Goal: Transaction & Acquisition: Purchase product/service

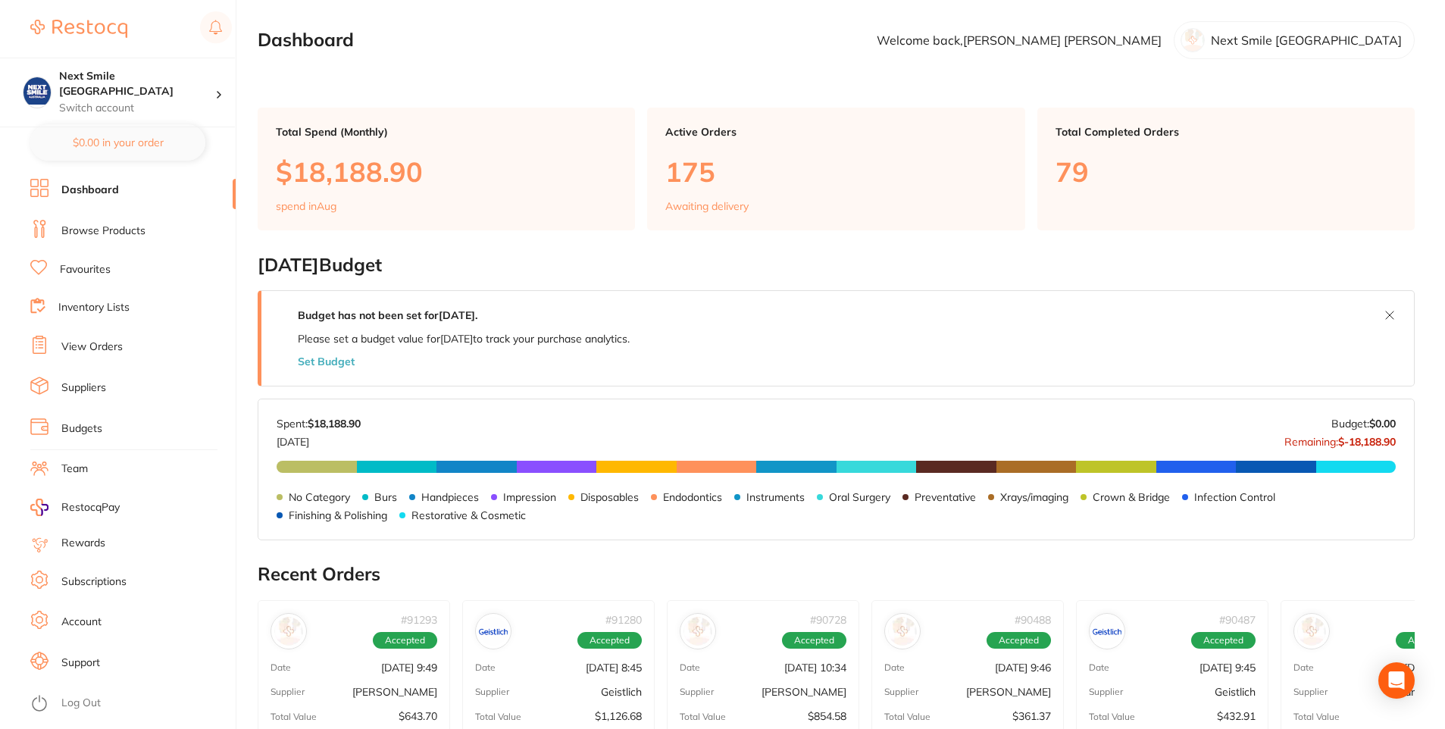
click at [90, 230] on link "Browse Products" at bounding box center [103, 231] width 84 height 15
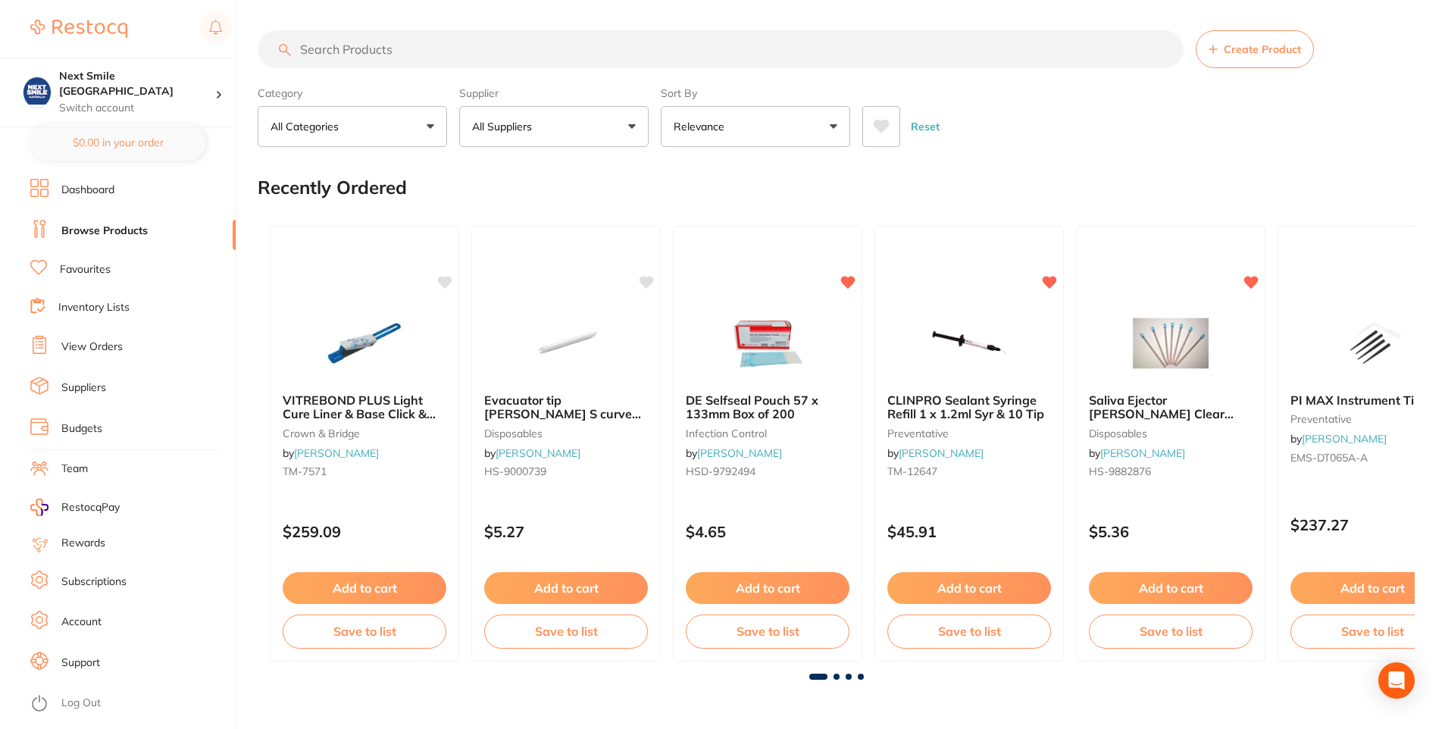
click at [635, 130] on button "All Suppliers" at bounding box center [553, 126] width 189 height 41
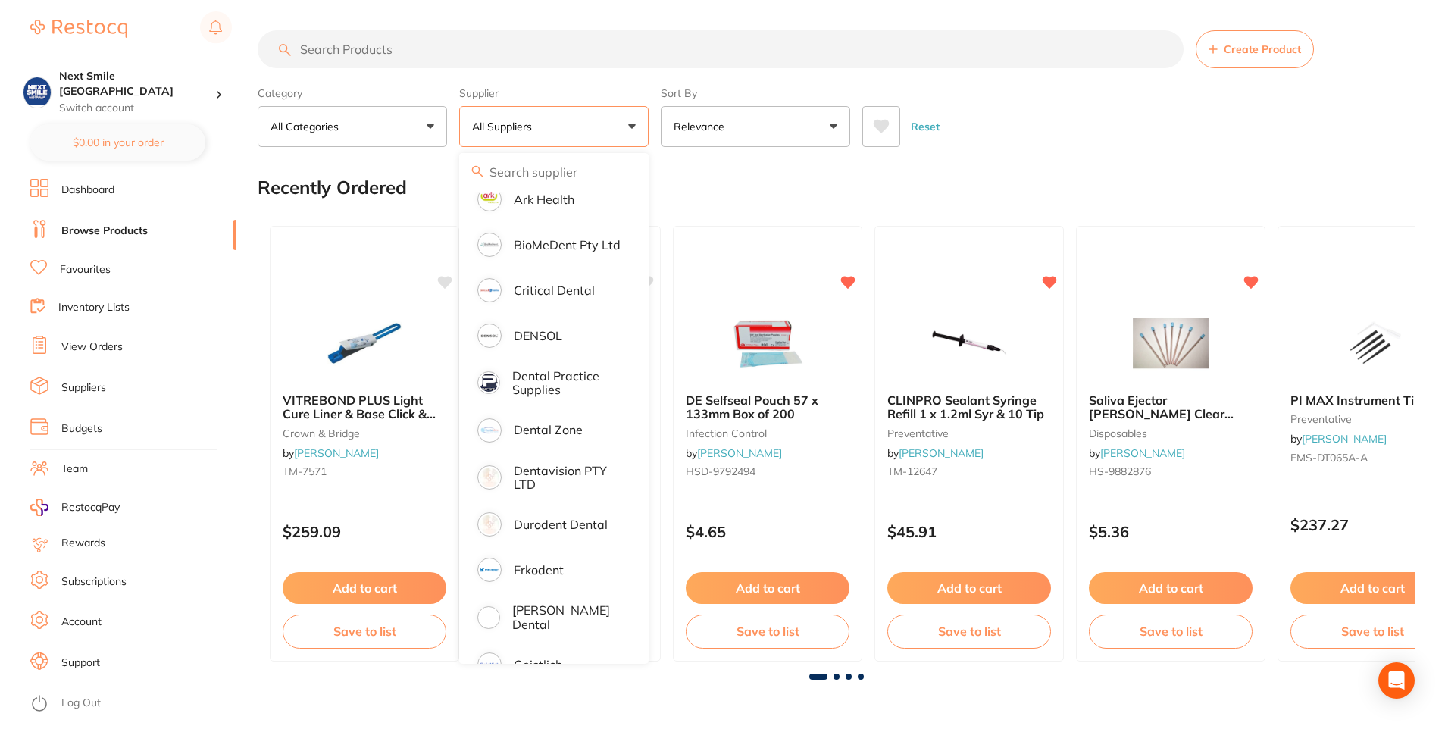
scroll to position [379, 0]
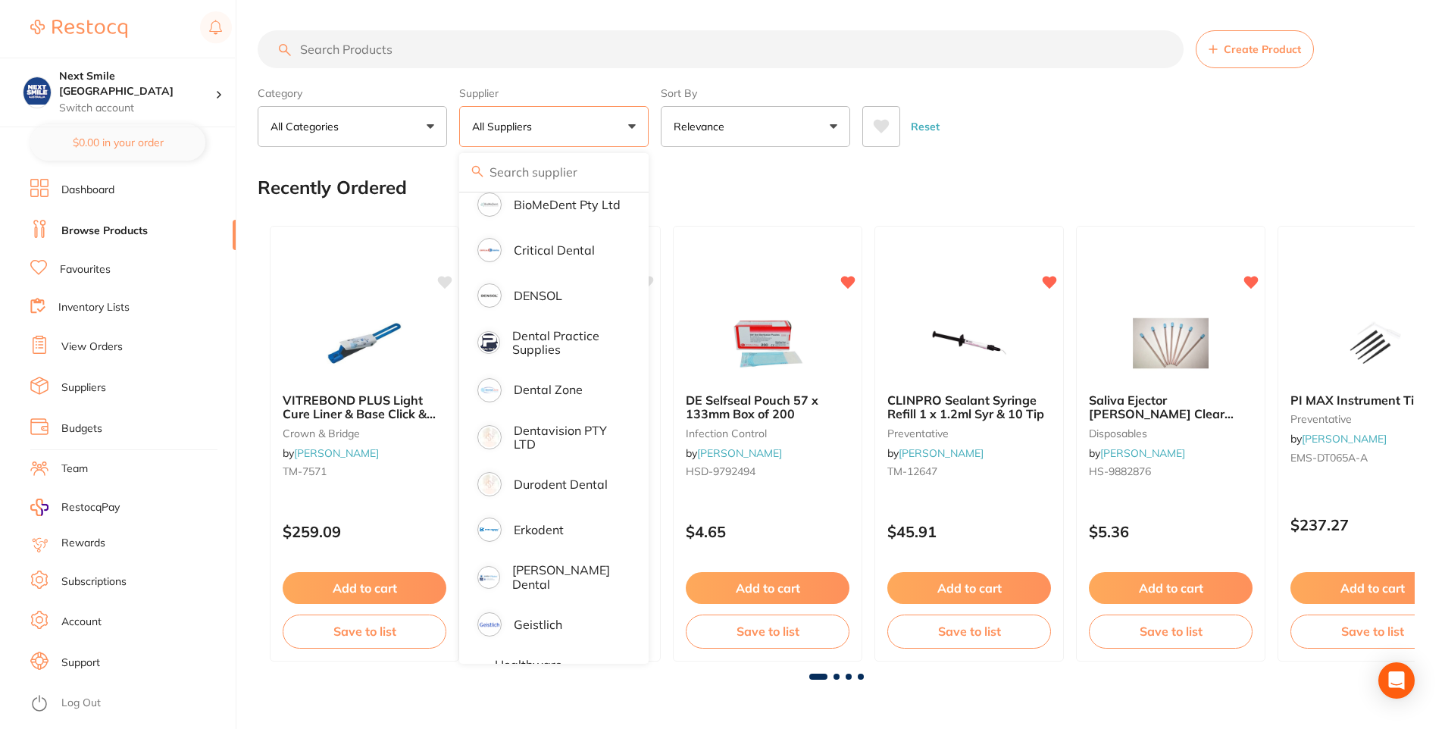
type input "o"
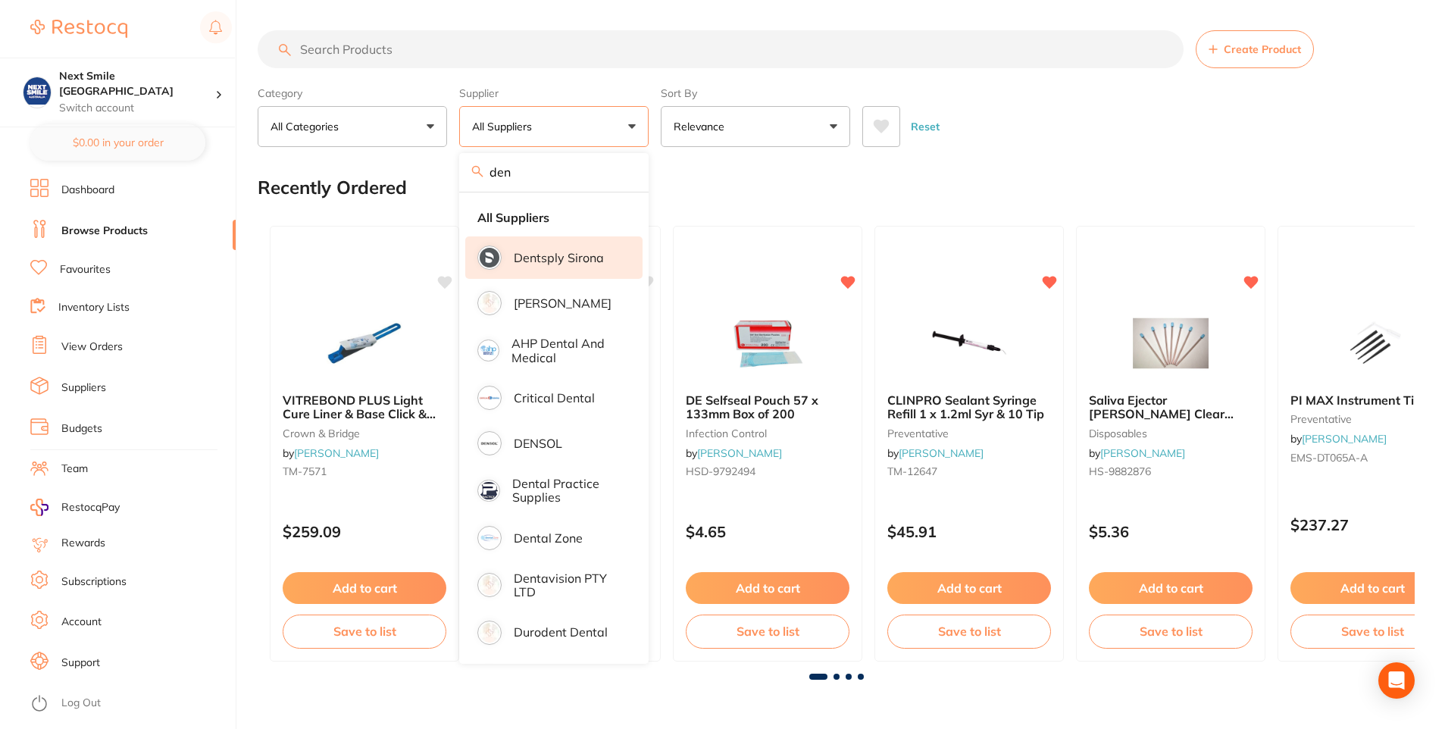
type input "den"
click at [574, 262] on p "Dentsply Sirona" at bounding box center [559, 258] width 90 height 14
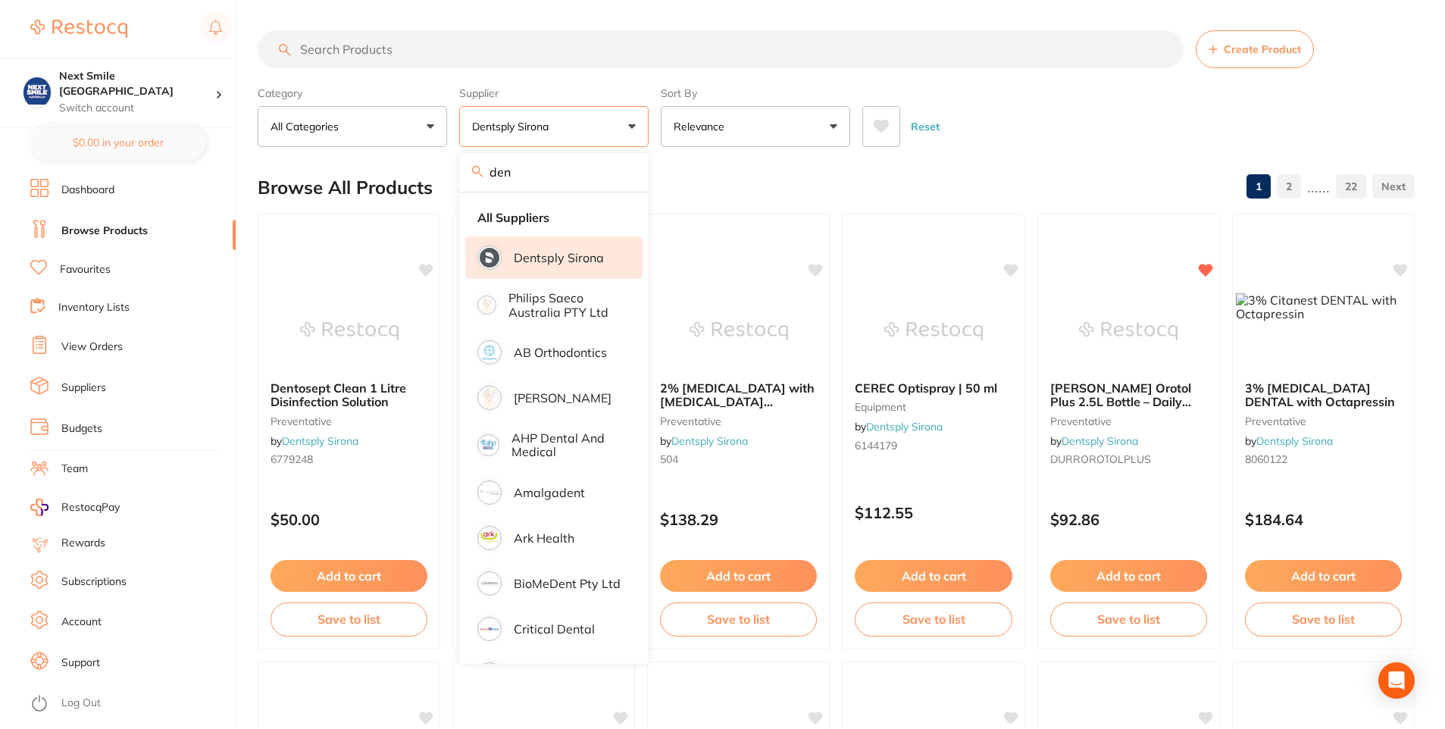
click at [528, 53] on input "search" at bounding box center [721, 49] width 926 height 38
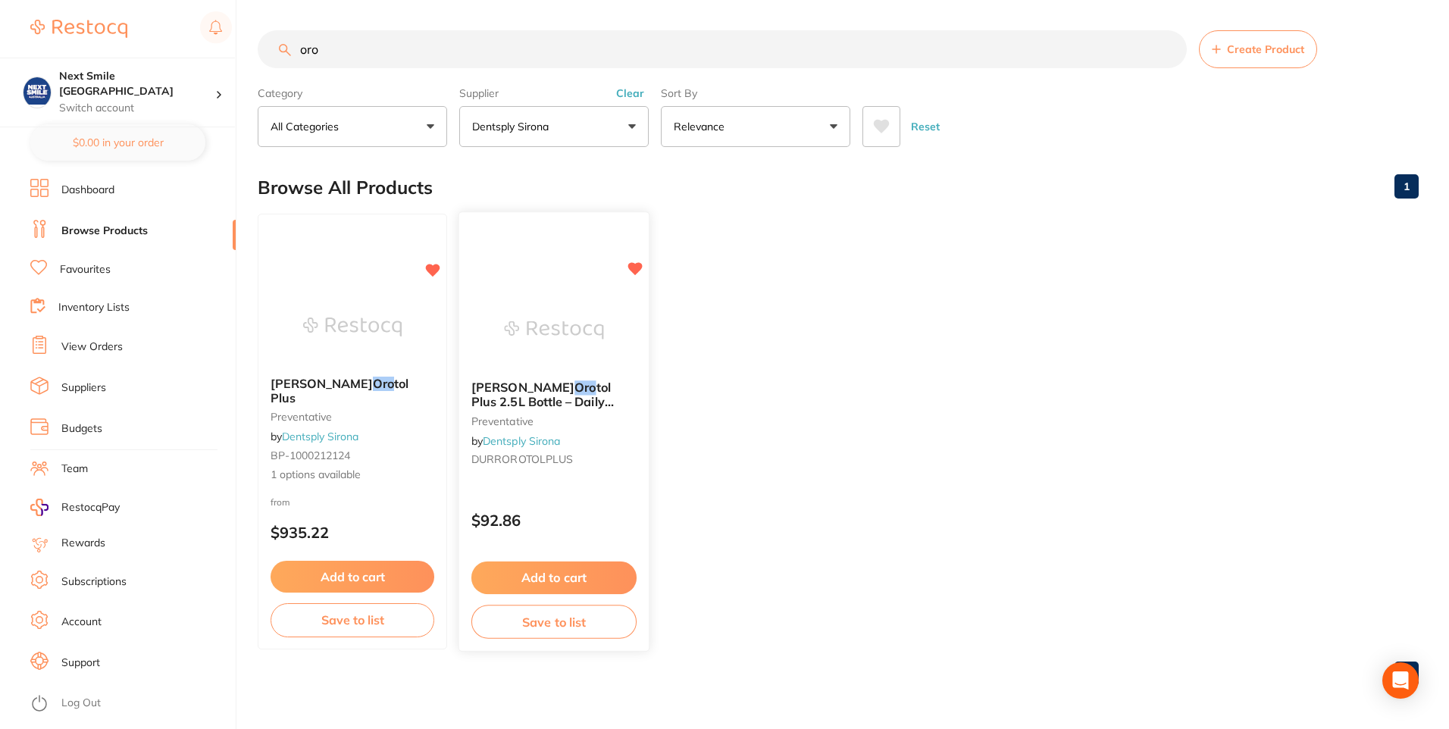
type input "oro"
click at [545, 346] on img at bounding box center [553, 330] width 99 height 77
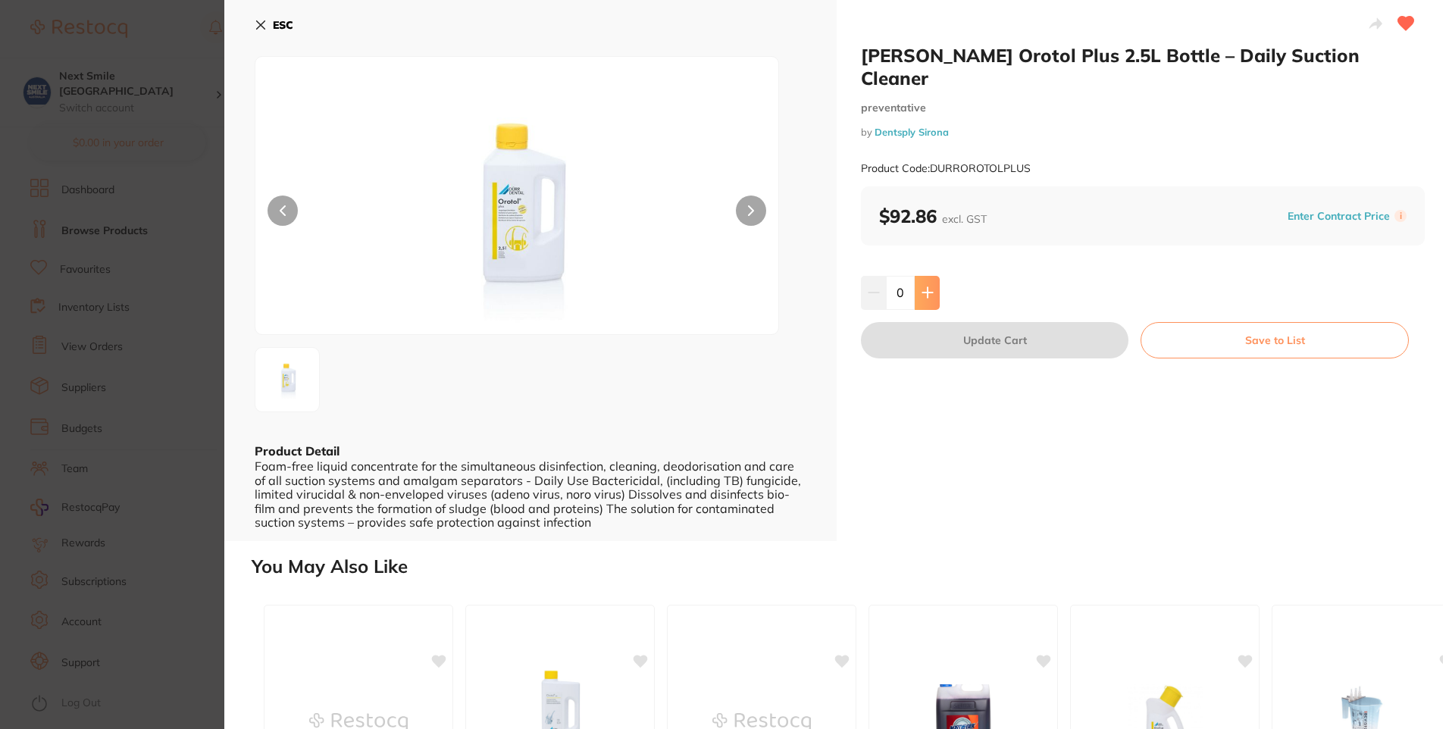
click at [925, 288] on icon at bounding box center [927, 293] width 10 height 10
type input "1"
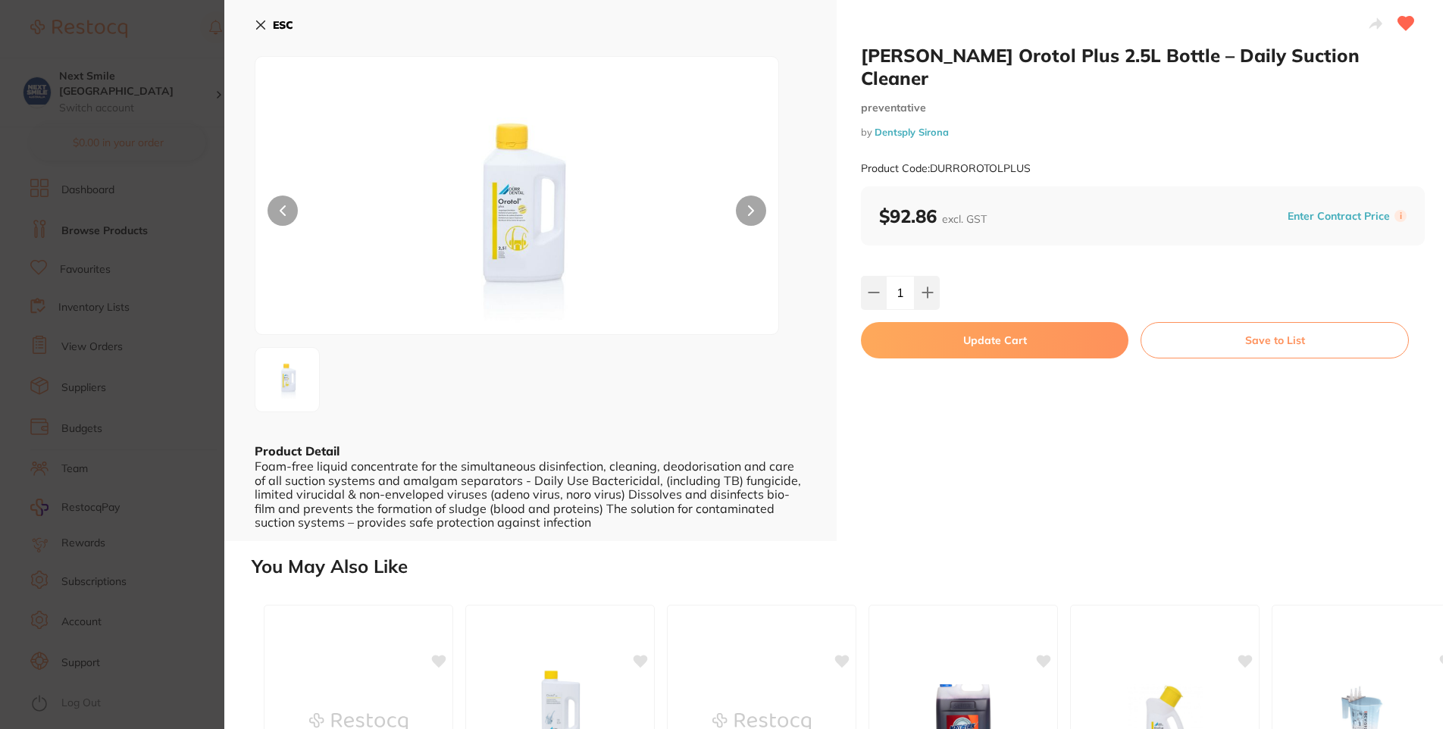
click at [959, 322] on button "Update Cart" at bounding box center [995, 340] width 268 height 36
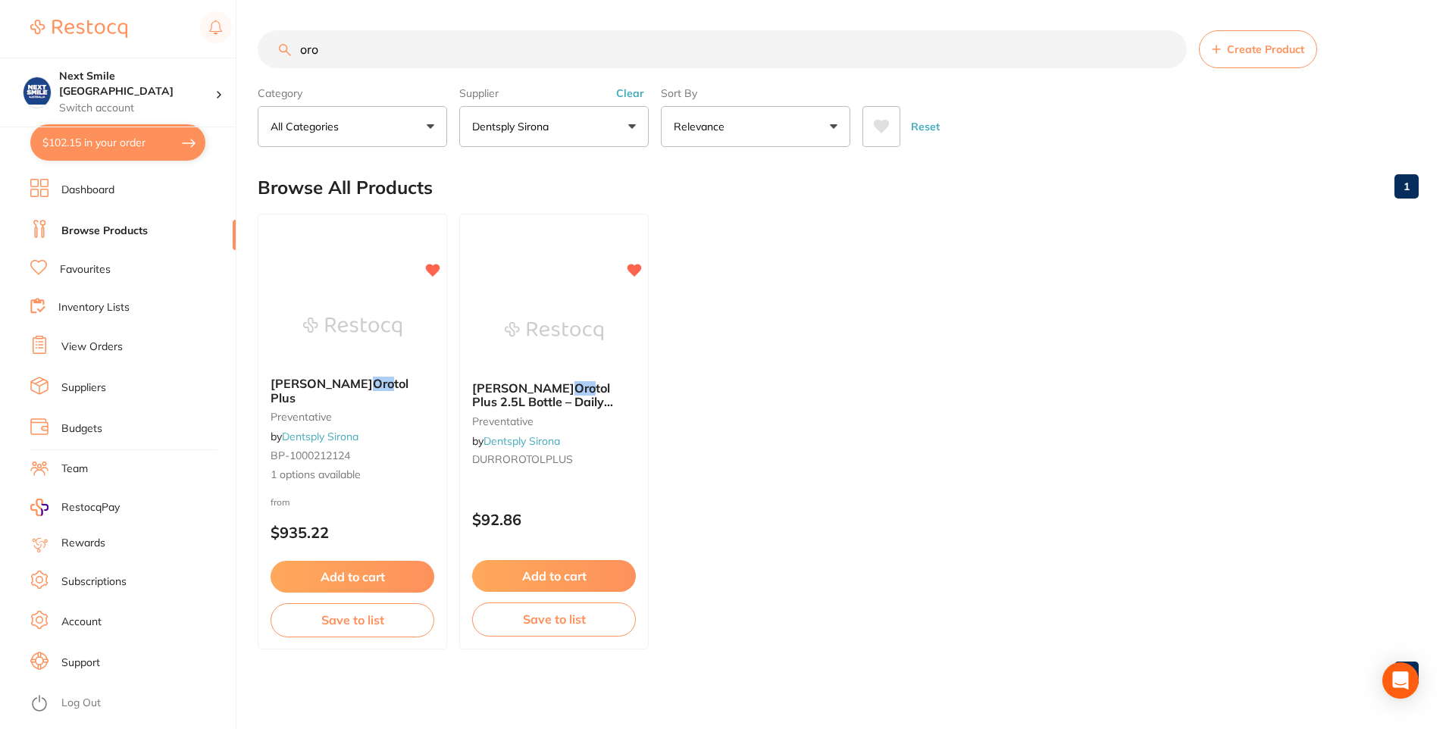
click at [128, 139] on button "$102.15 in your order" at bounding box center [117, 142] width 175 height 36
checkbox input "true"
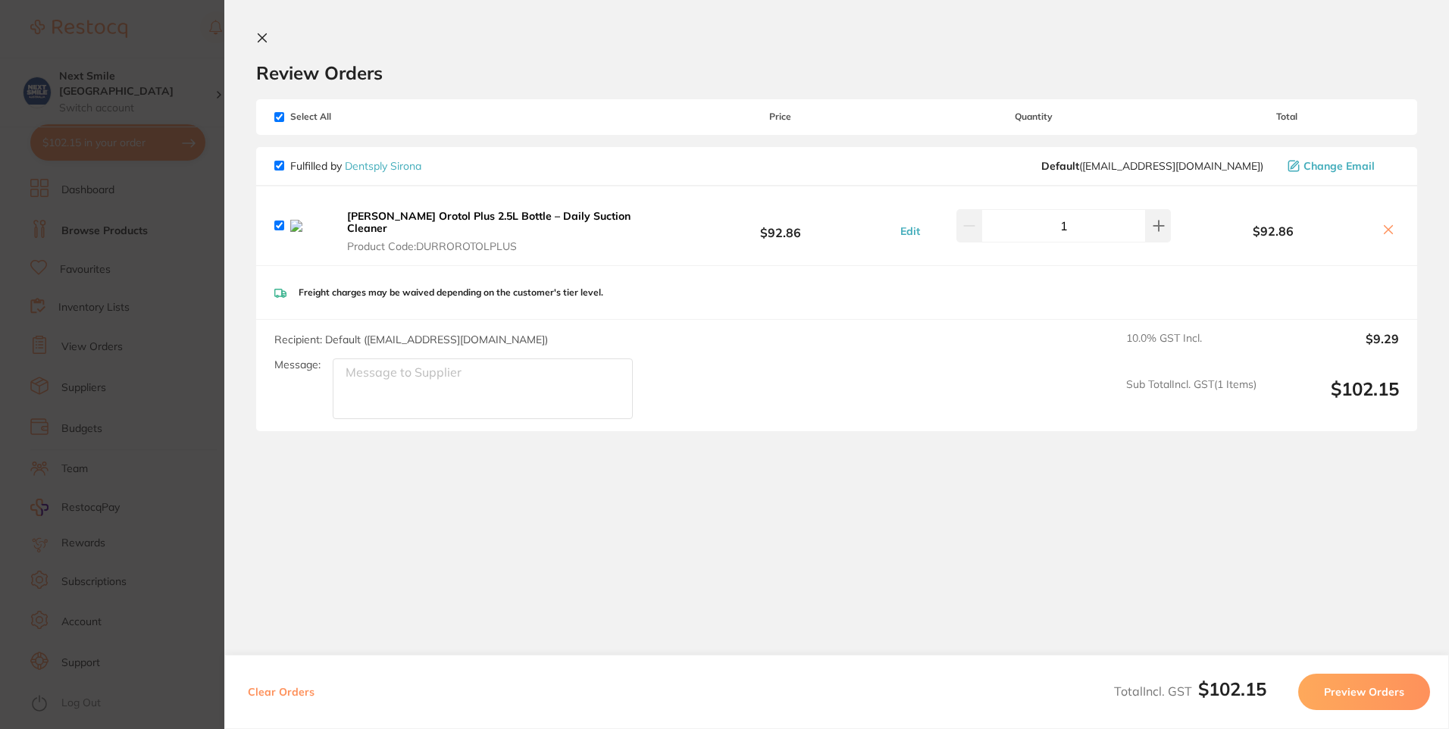
click at [1351, 677] on button "Preview Orders" at bounding box center [1364, 692] width 132 height 36
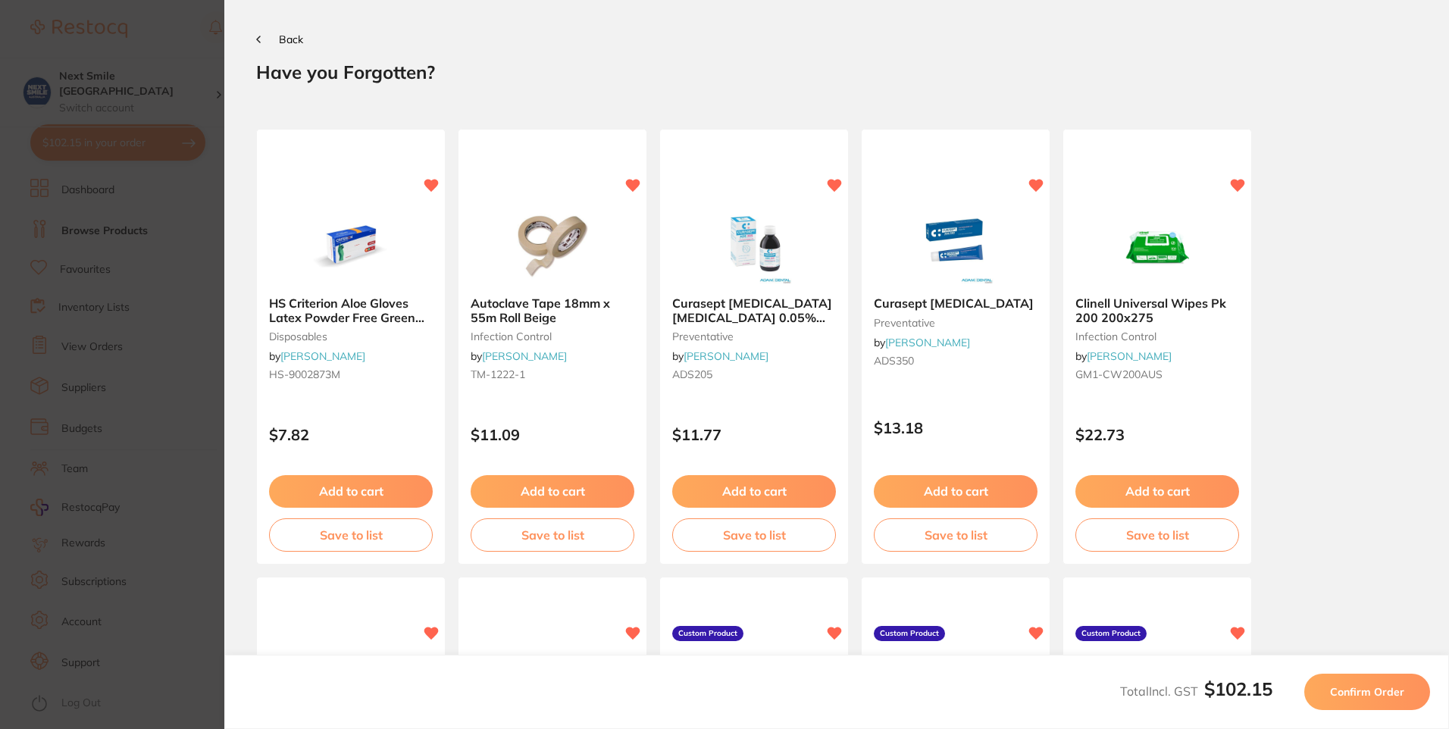
click at [1370, 703] on button "Confirm Order" at bounding box center [1367, 692] width 126 height 36
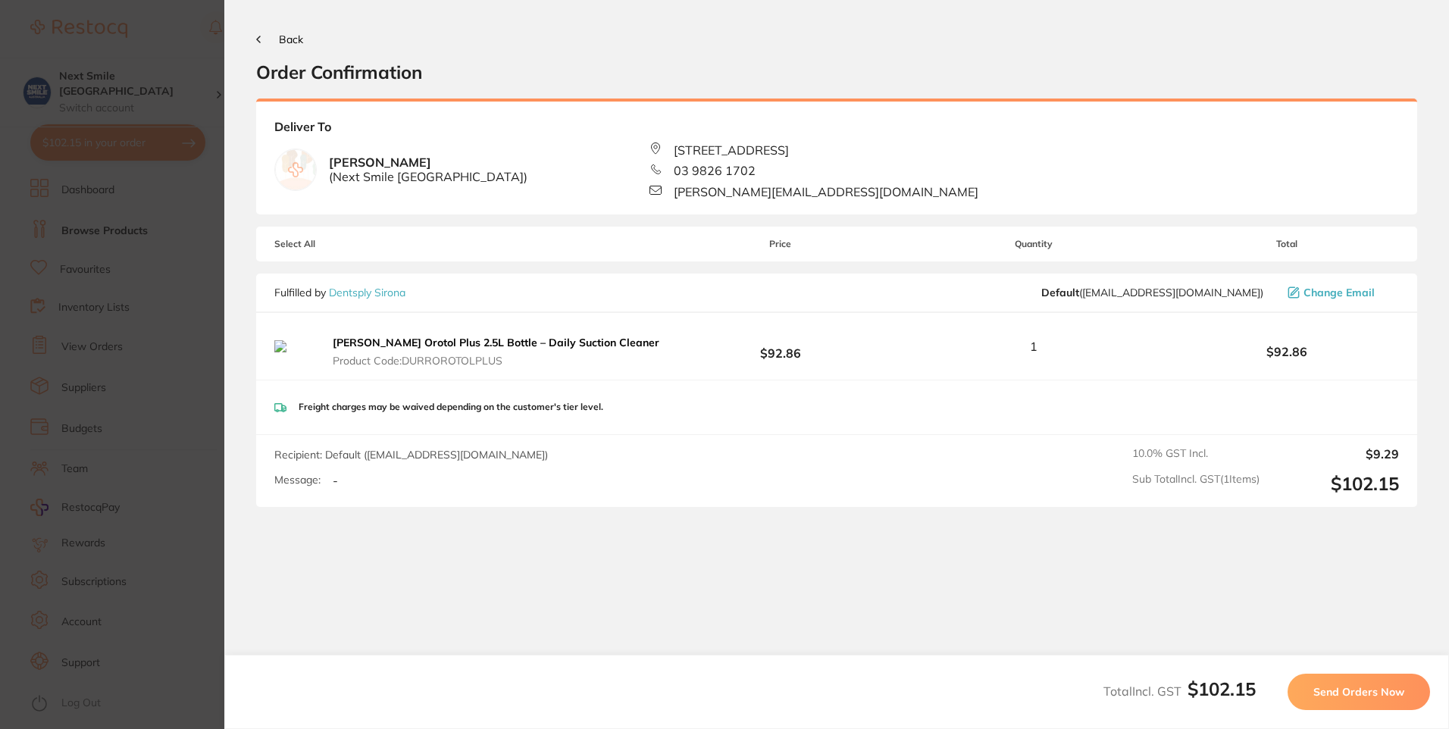
click at [1361, 696] on span "Send Orders Now" at bounding box center [1358, 692] width 91 height 14
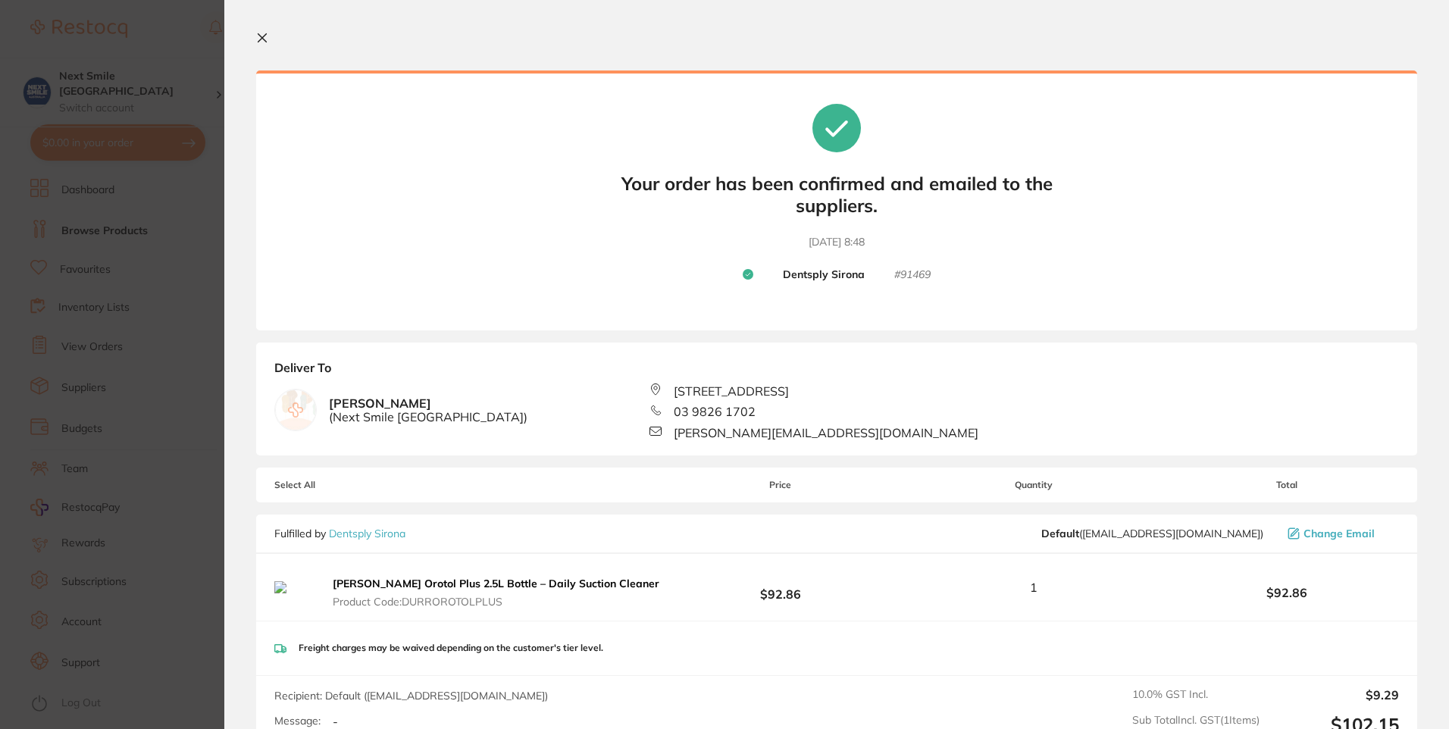
click at [258, 39] on icon at bounding box center [262, 38] width 12 height 12
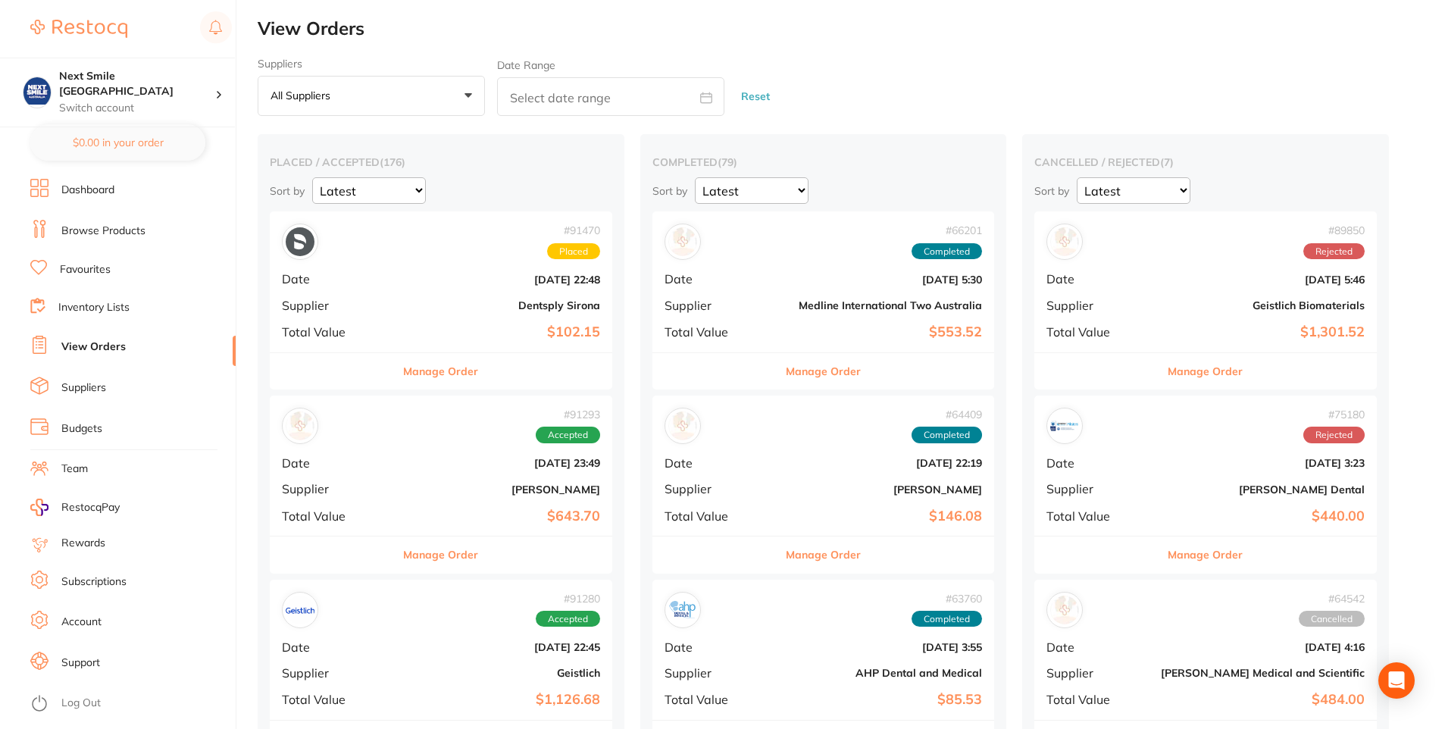
click at [97, 228] on link "Browse Products" at bounding box center [103, 231] width 84 height 15
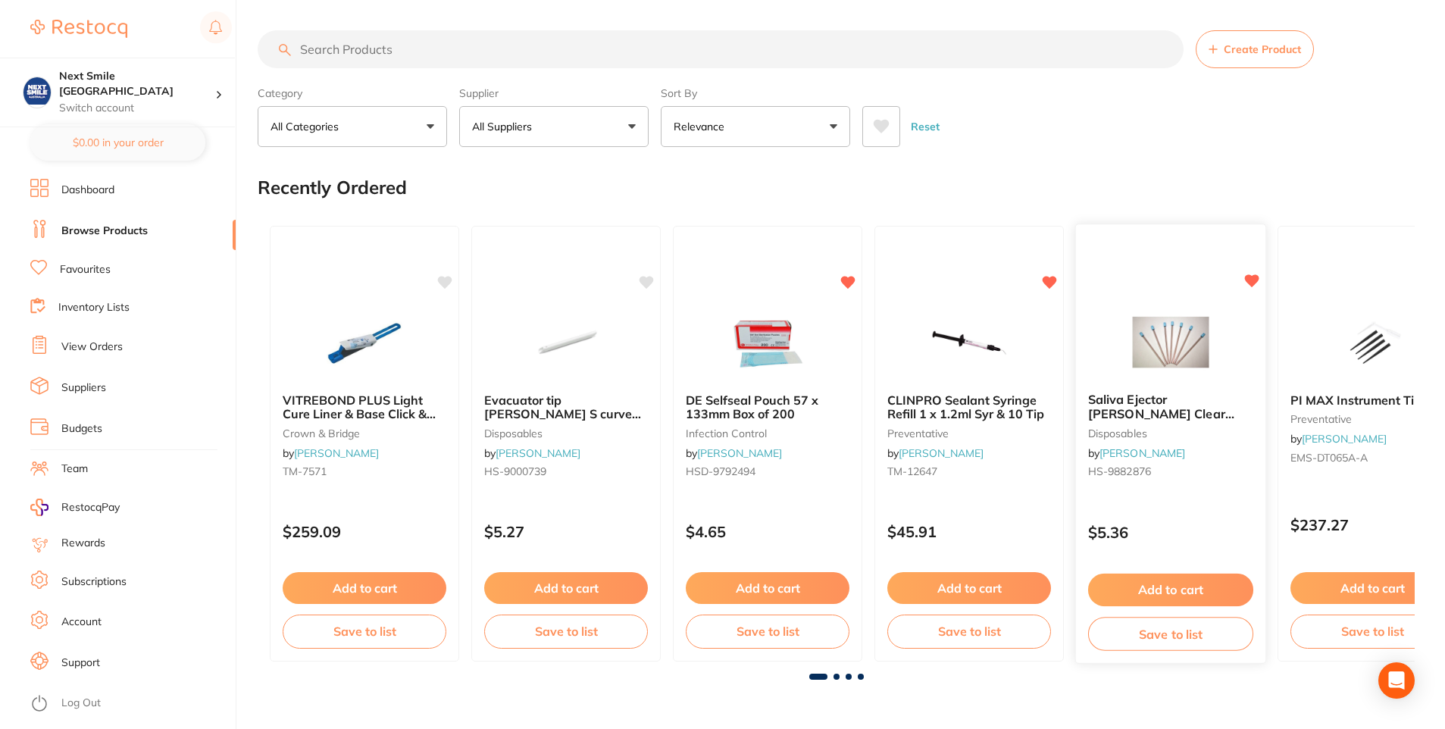
click at [1166, 583] on button "Add to cart" at bounding box center [1170, 590] width 165 height 33
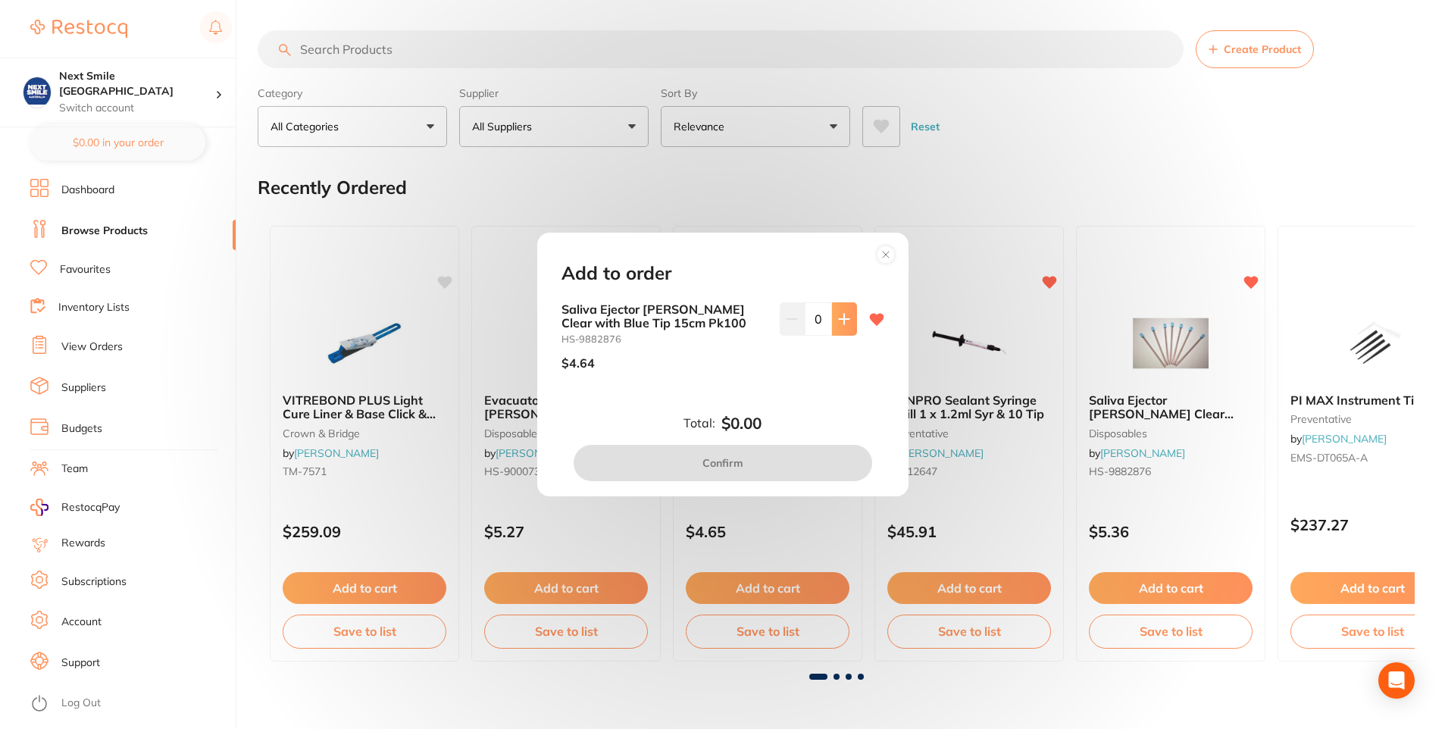
click at [834, 308] on button at bounding box center [844, 318] width 25 height 33
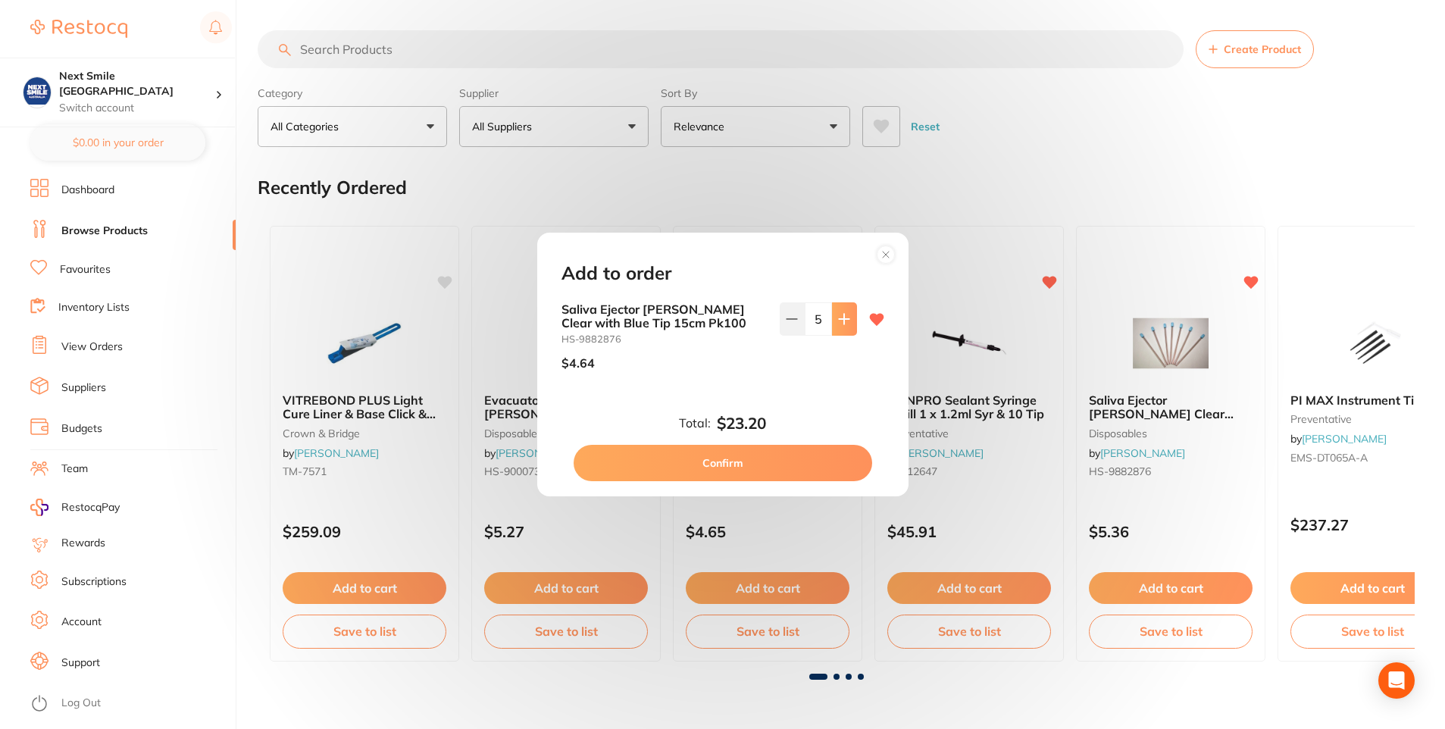
click at [834, 308] on button at bounding box center [844, 318] width 25 height 33
click at [792, 326] on button at bounding box center [792, 318] width 25 height 33
click at [838, 327] on button at bounding box center [844, 318] width 25 height 33
type input "6"
click at [809, 465] on button "Confirm" at bounding box center [723, 463] width 299 height 36
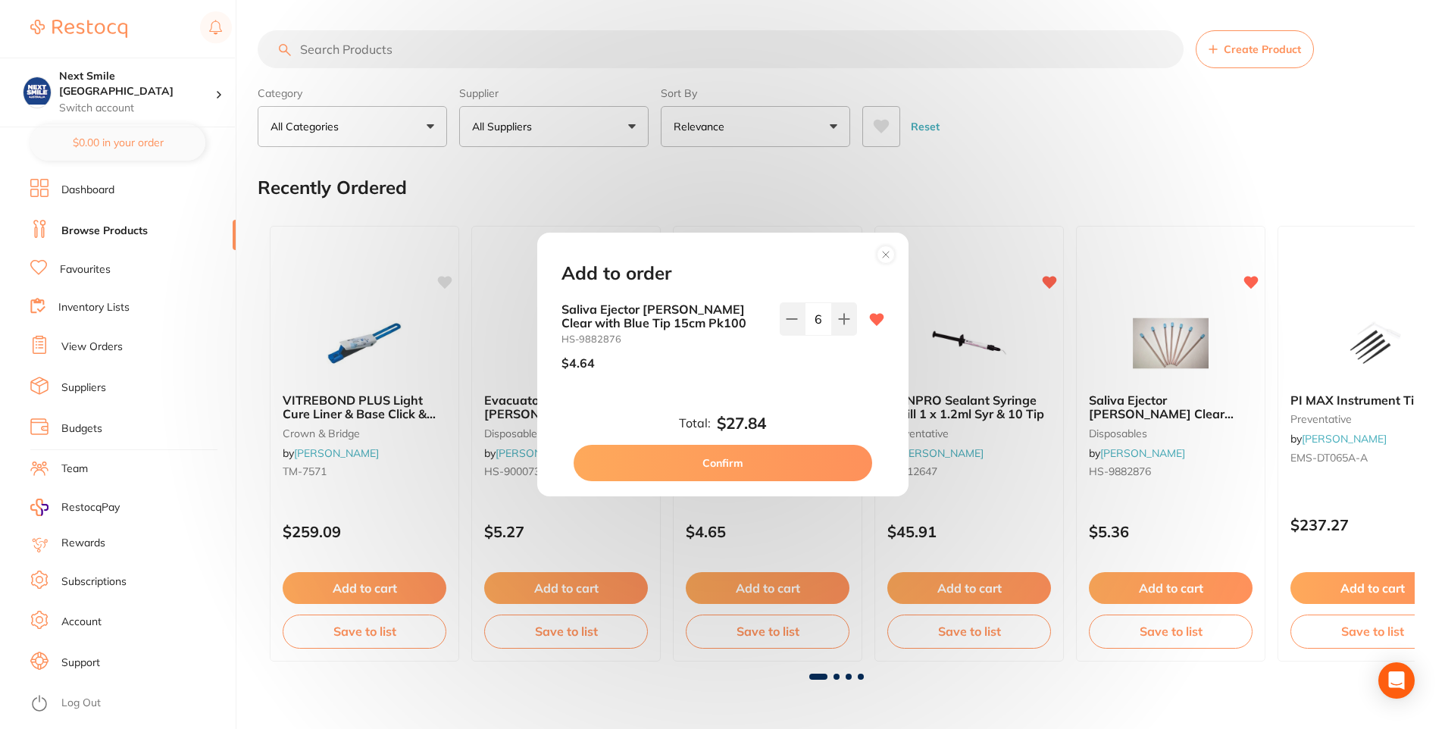
checkbox input "false"
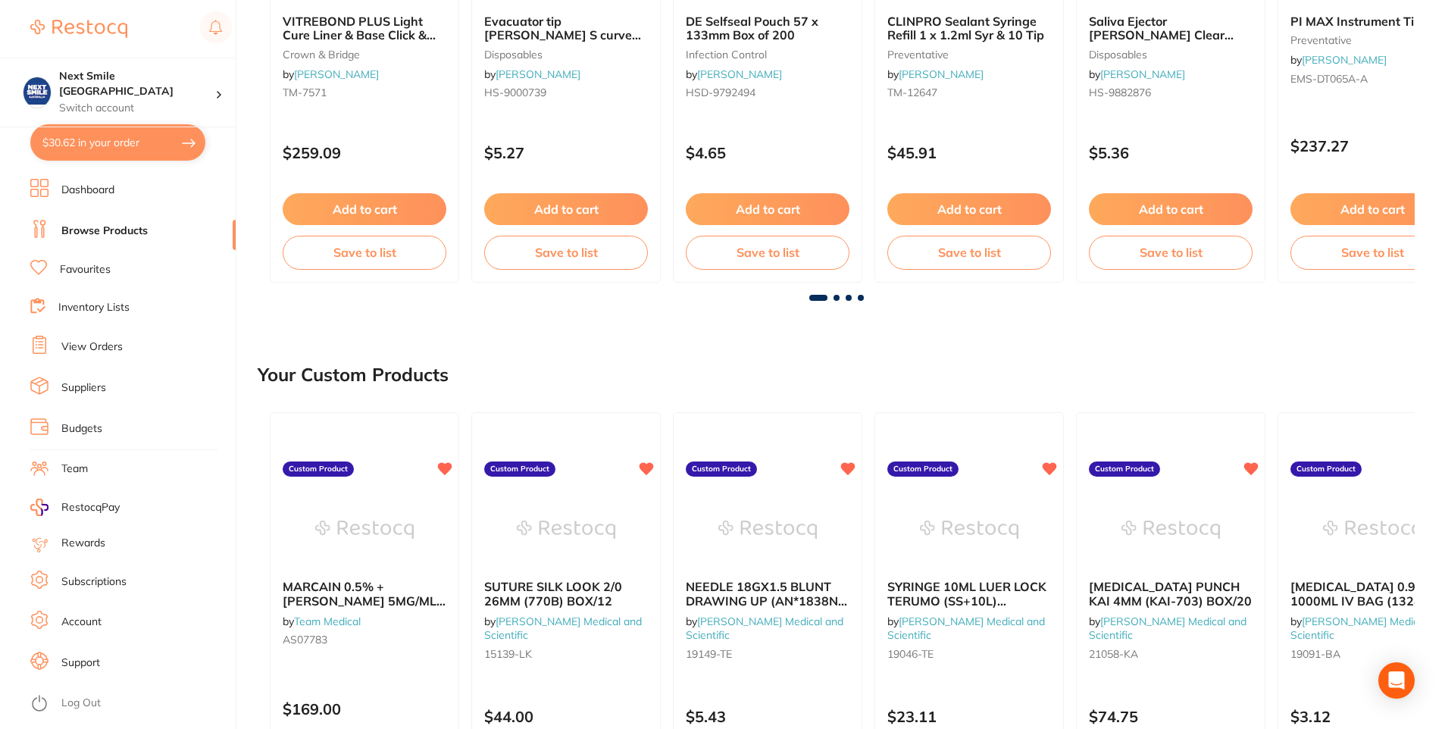
scroll to position [455, 0]
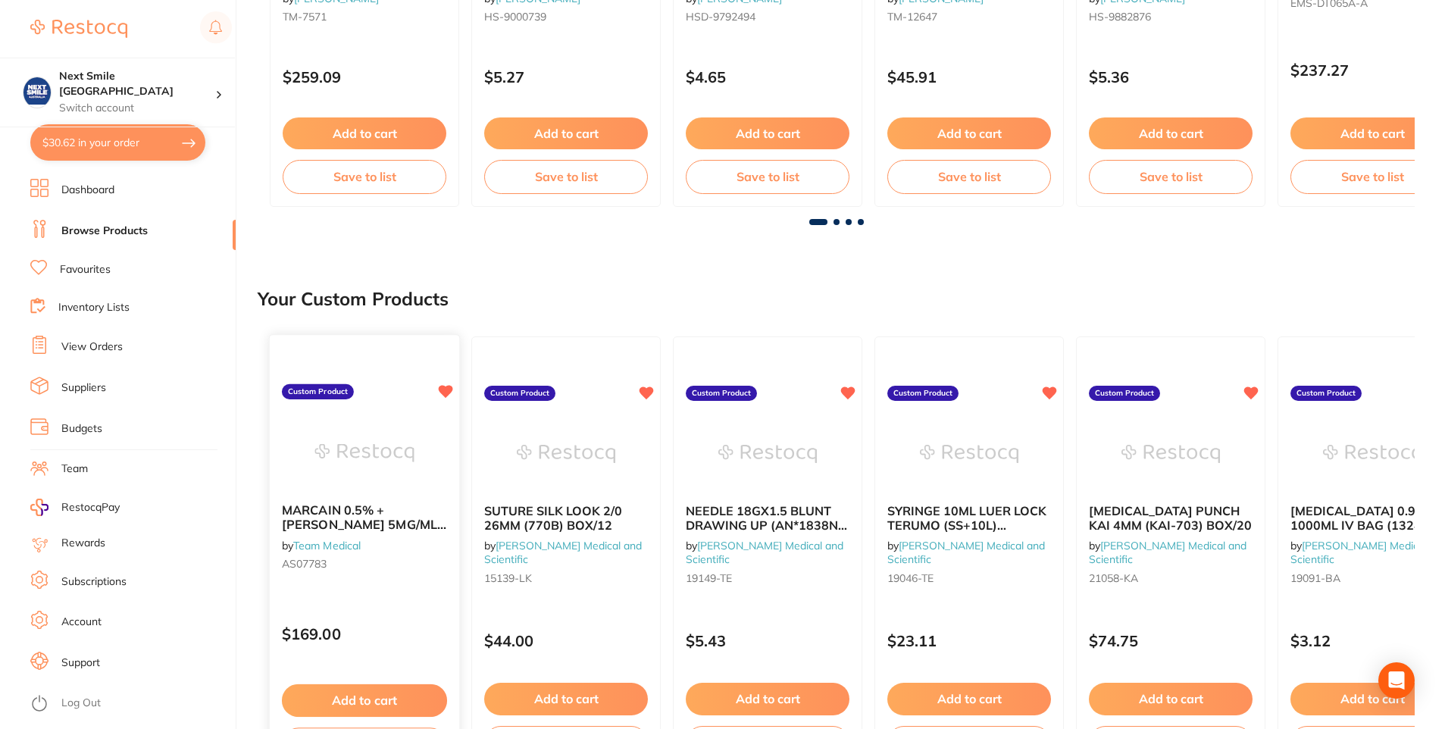
click at [379, 505] on b "MARCAIN 0.5% +[PERSON_NAME] 5MG/ML SDV 20ML ATP" at bounding box center [364, 518] width 165 height 28
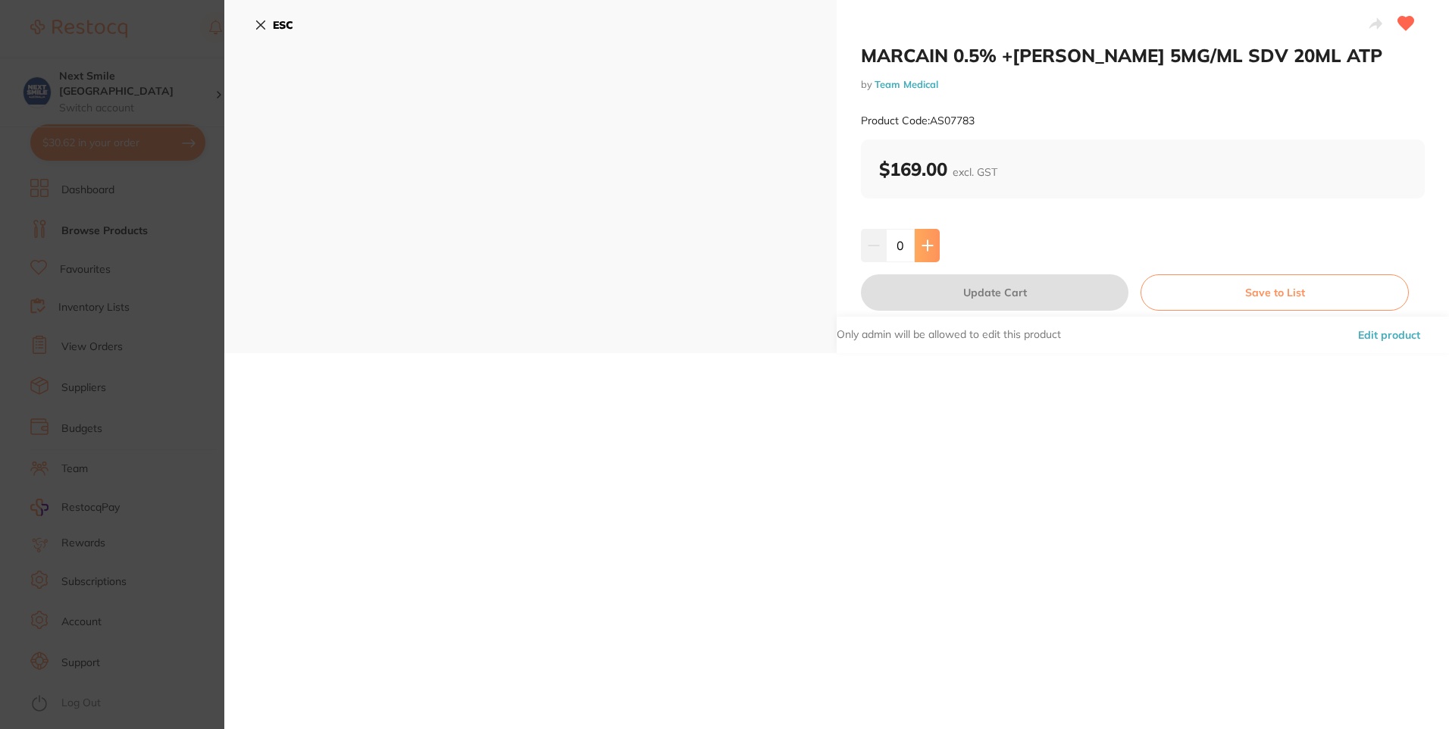
click at [922, 241] on icon at bounding box center [928, 245] width 12 height 12
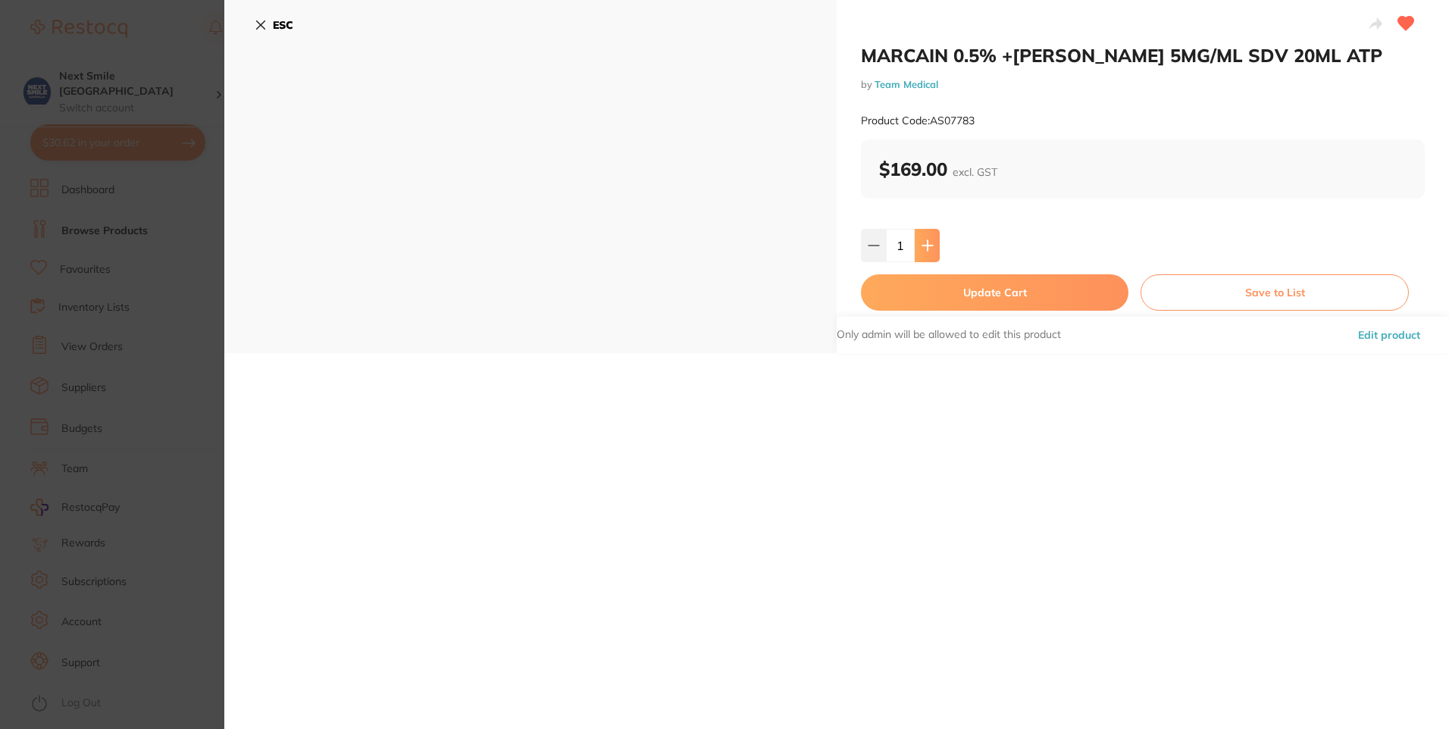
click at [922, 241] on icon at bounding box center [928, 245] width 12 height 12
click at [927, 243] on icon at bounding box center [928, 245] width 12 height 12
type input "3"
click at [936, 280] on button "Update Cart" at bounding box center [995, 292] width 268 height 36
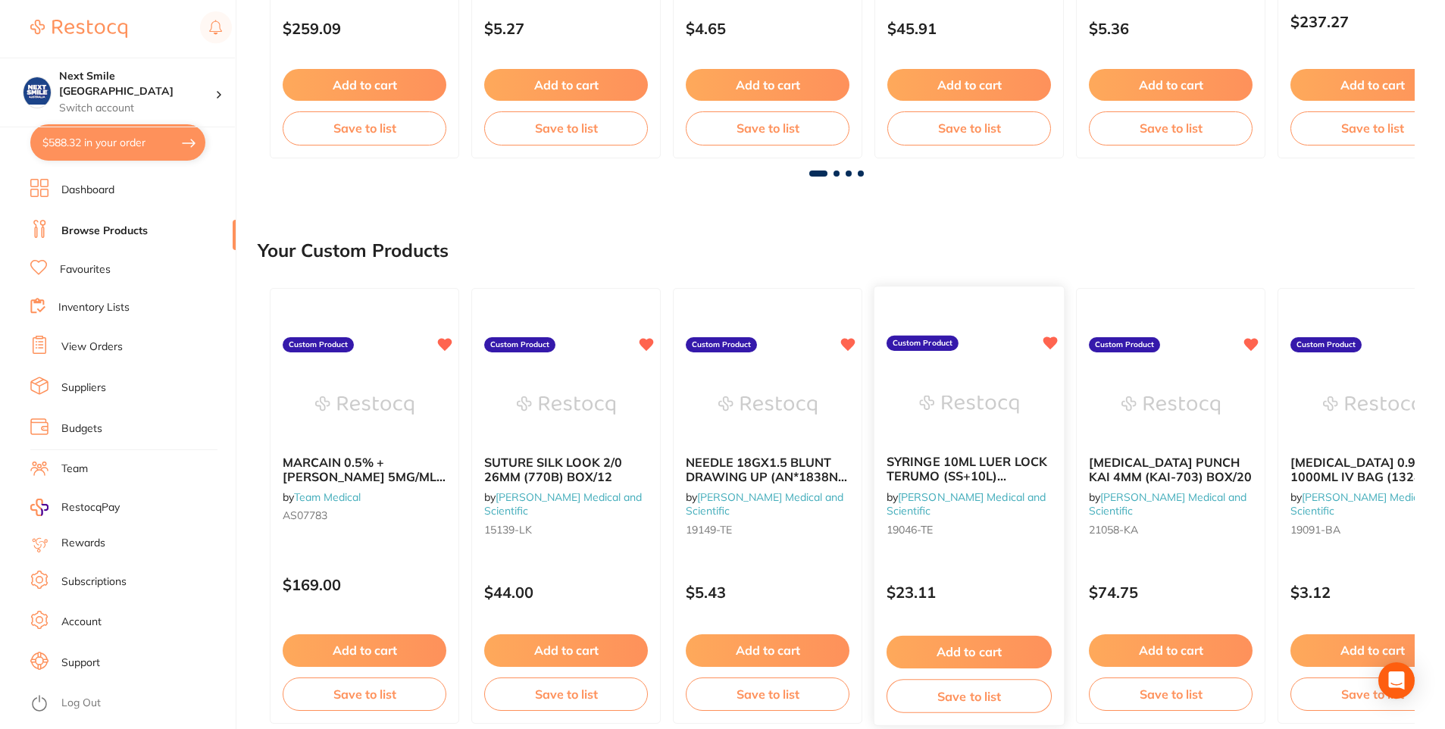
scroll to position [531, 0]
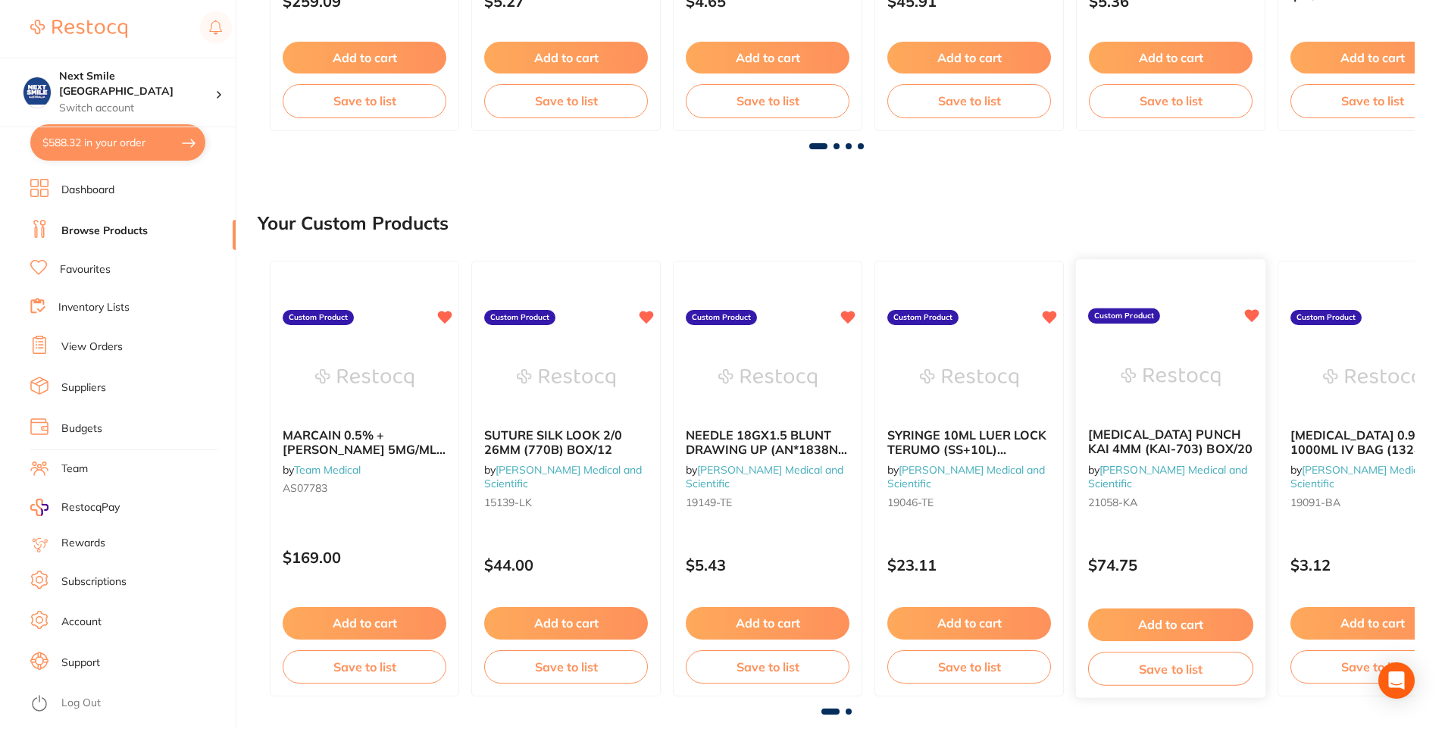
click at [1189, 633] on button "Add to cart" at bounding box center [1170, 625] width 165 height 33
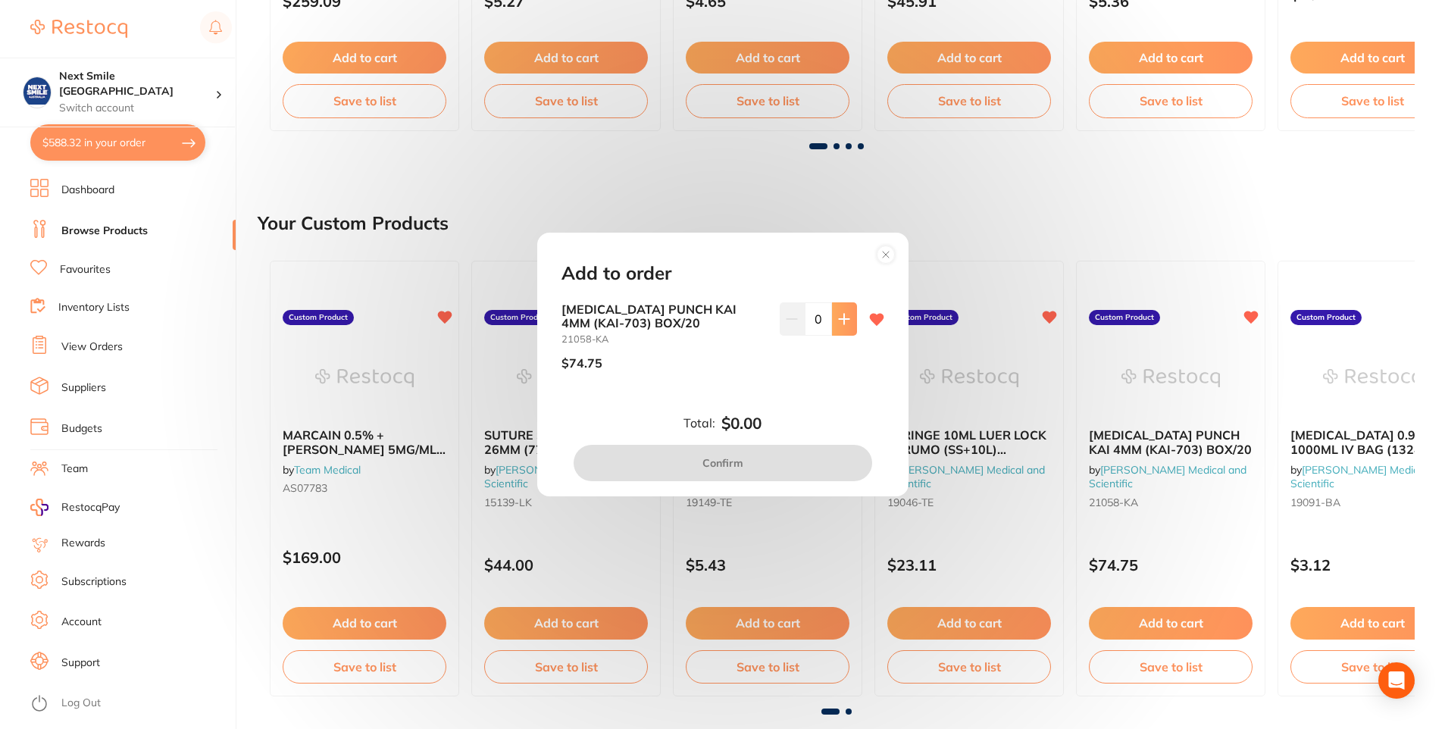
click at [843, 322] on icon at bounding box center [844, 319] width 12 height 12
type input "1"
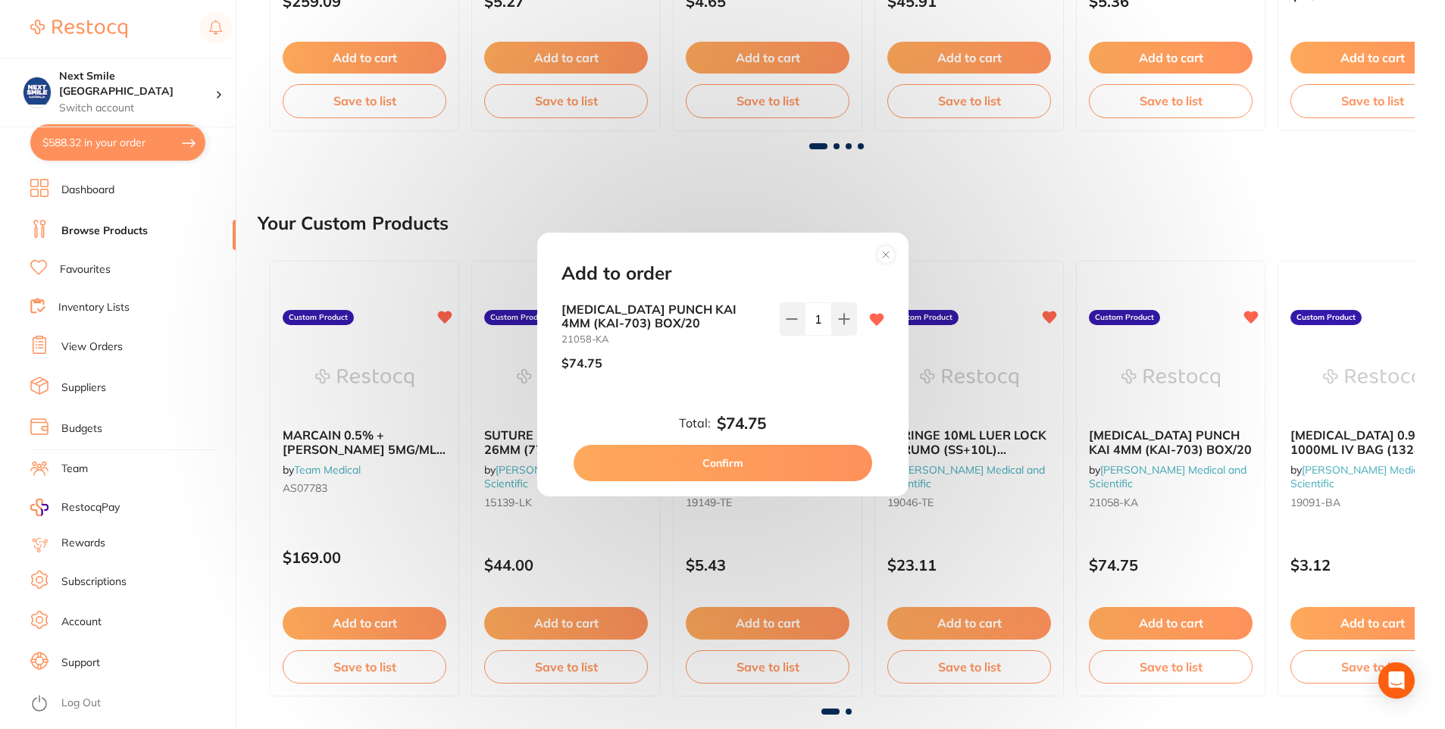
click at [832, 465] on button "Confirm" at bounding box center [723, 463] width 299 height 36
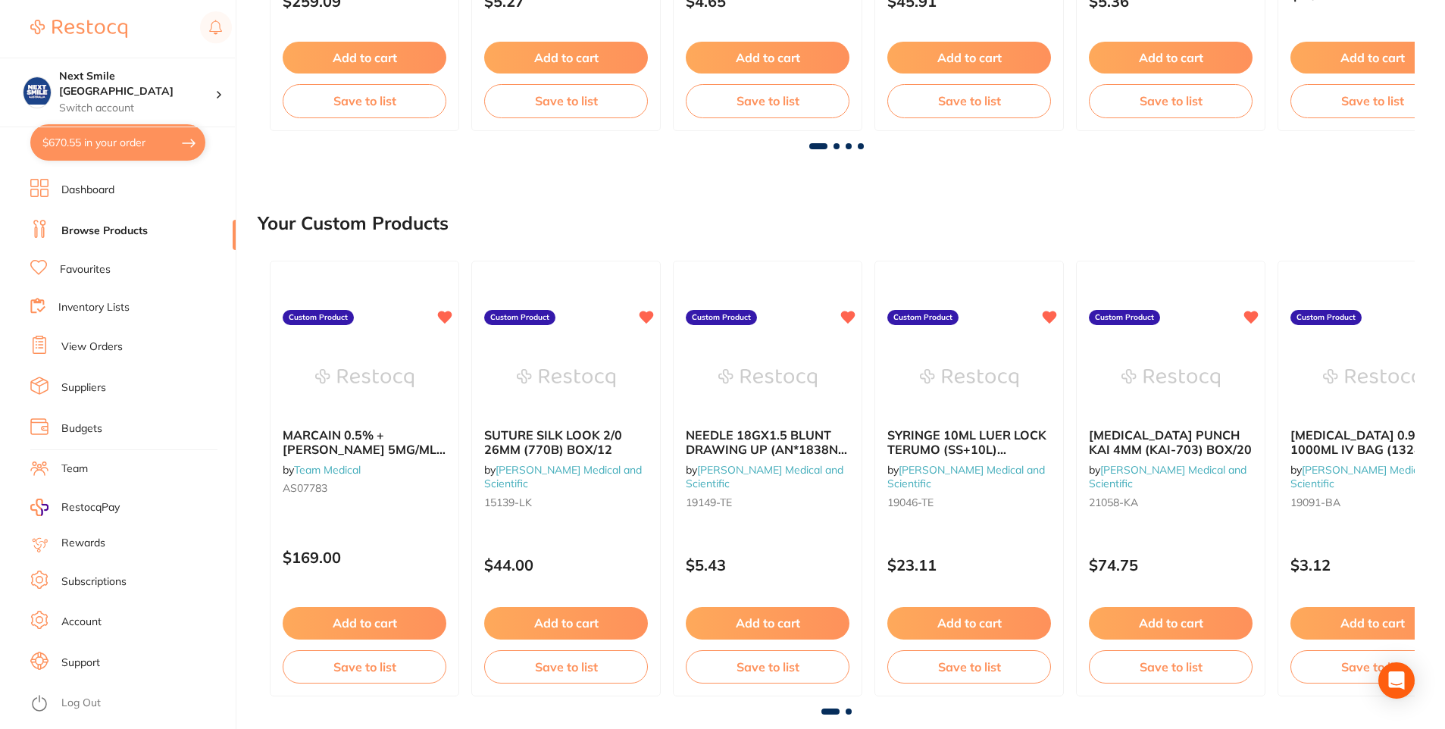
click at [849, 707] on main "Create Product Category All Categories All Categories 3D Printing anaesthetic a…" at bounding box center [852, 393] width 1188 height 1848
click at [849, 707] on span at bounding box center [849, 712] width 6 height 6
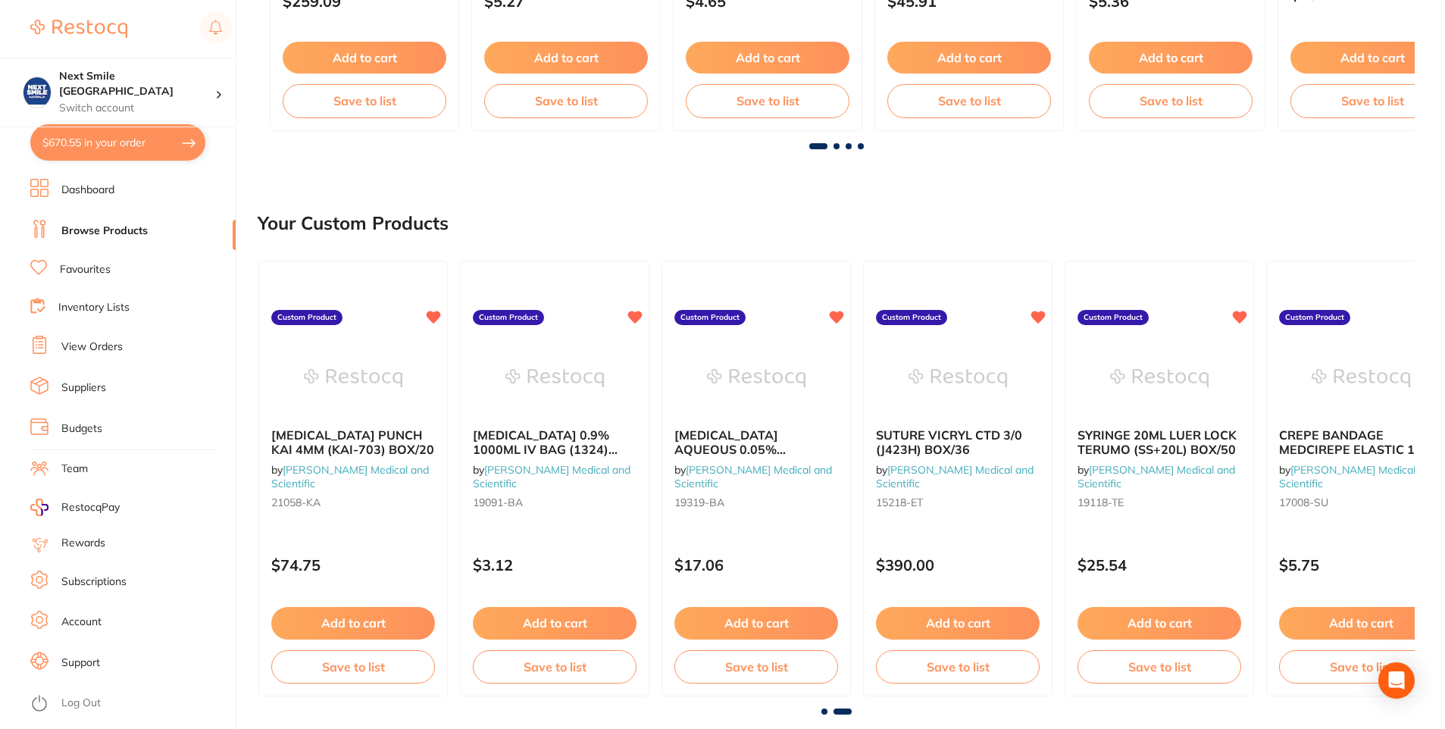
scroll to position [0, 871]
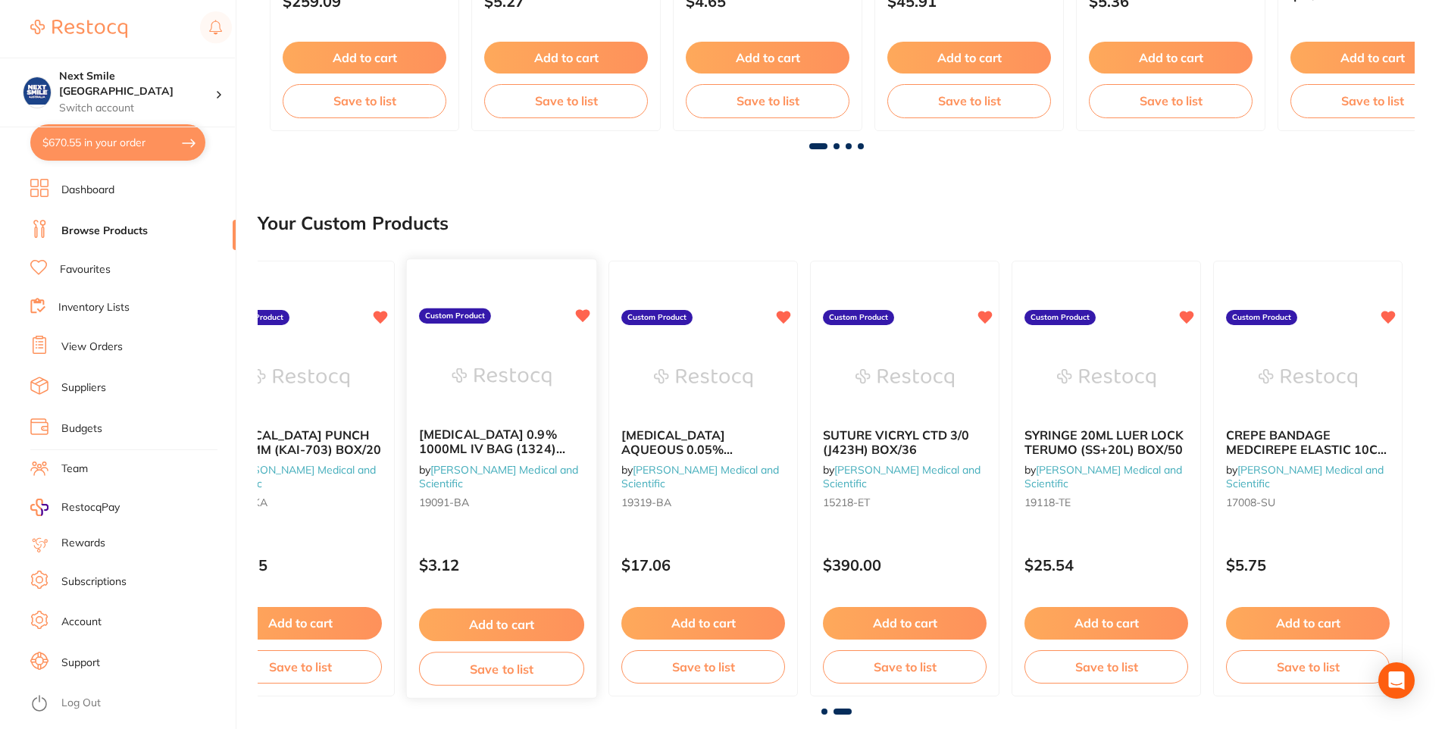
click at [494, 417] on div "[MEDICAL_DATA] 0.9% 1000ML IV BAG (1324) EACH by [PERSON_NAME] Medical and Scie…" at bounding box center [501, 470] width 189 height 111
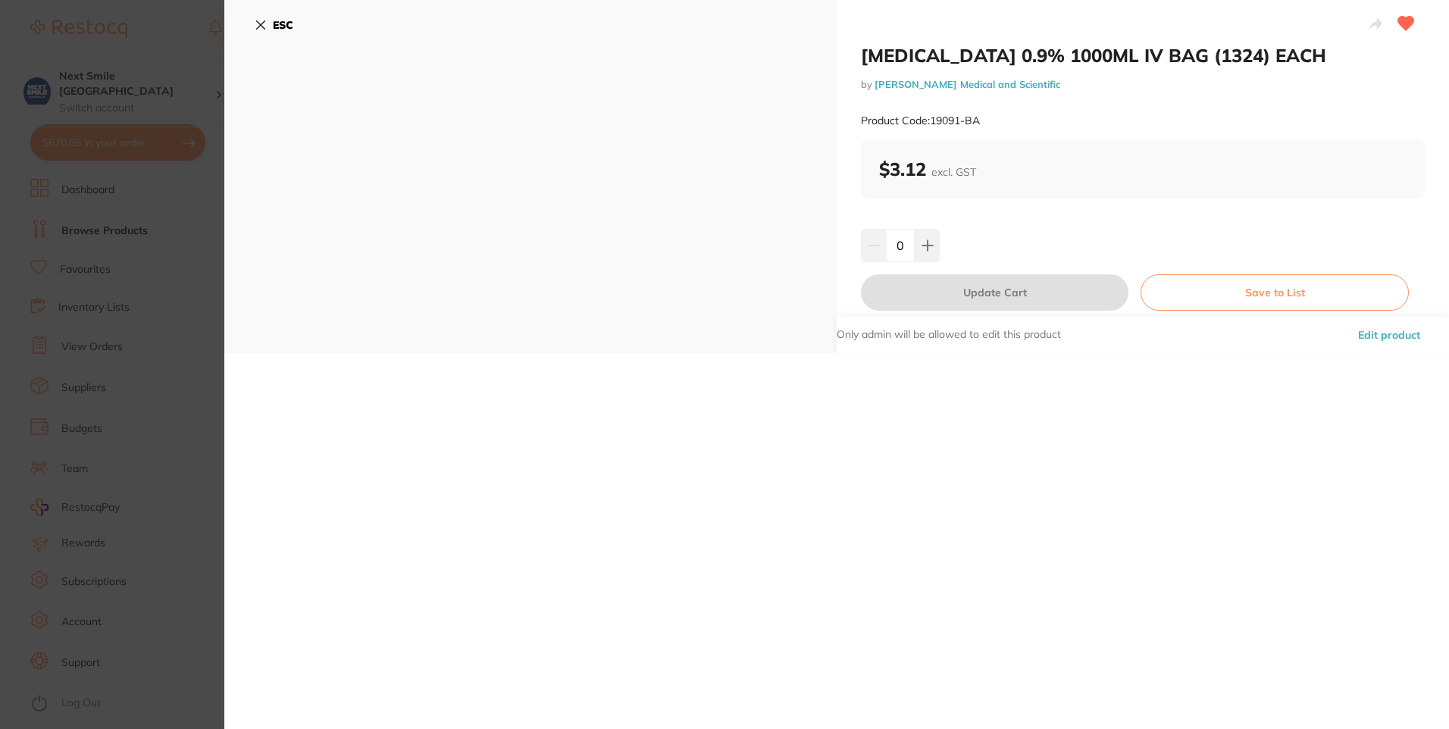
scroll to position [0, 867]
click at [935, 239] on button at bounding box center [927, 245] width 25 height 33
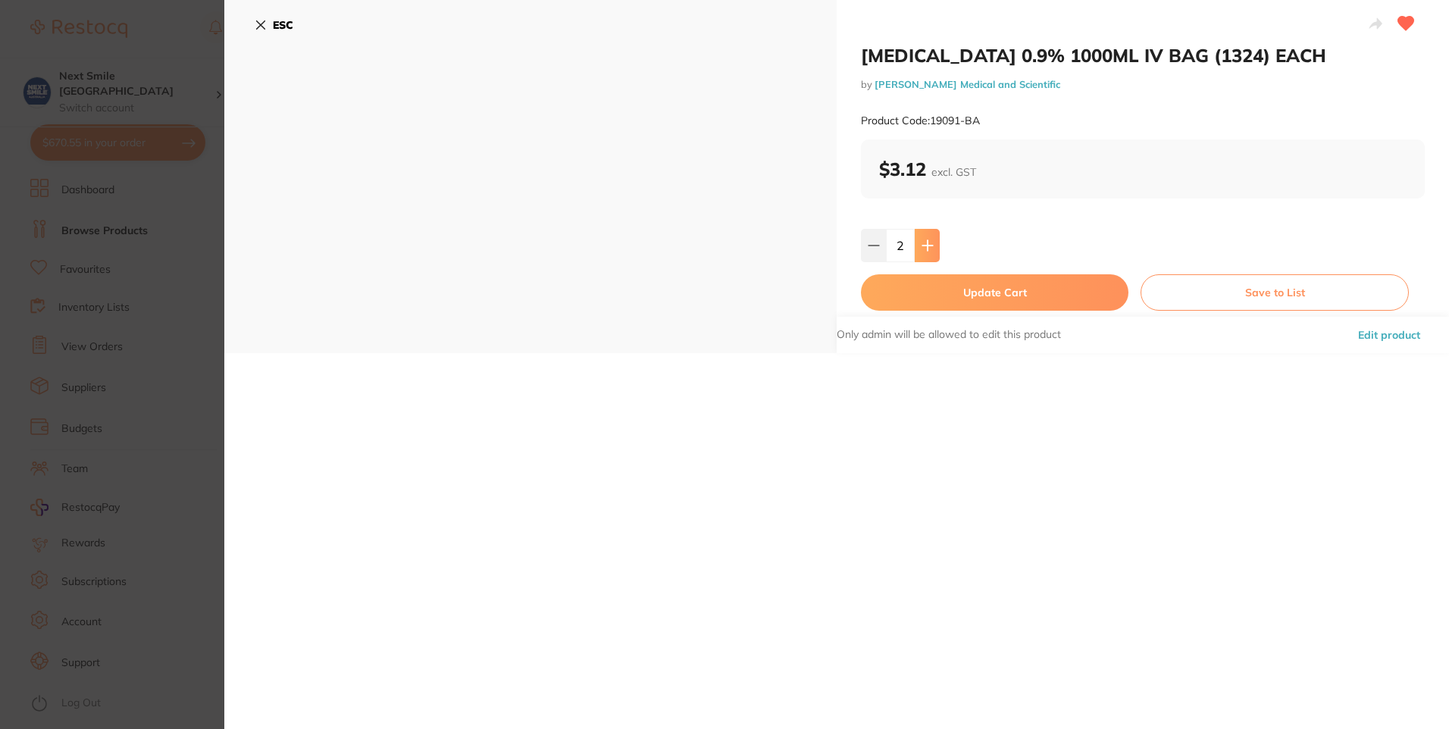
click at [935, 239] on button at bounding box center [927, 245] width 25 height 33
click at [928, 242] on icon at bounding box center [928, 245] width 12 height 12
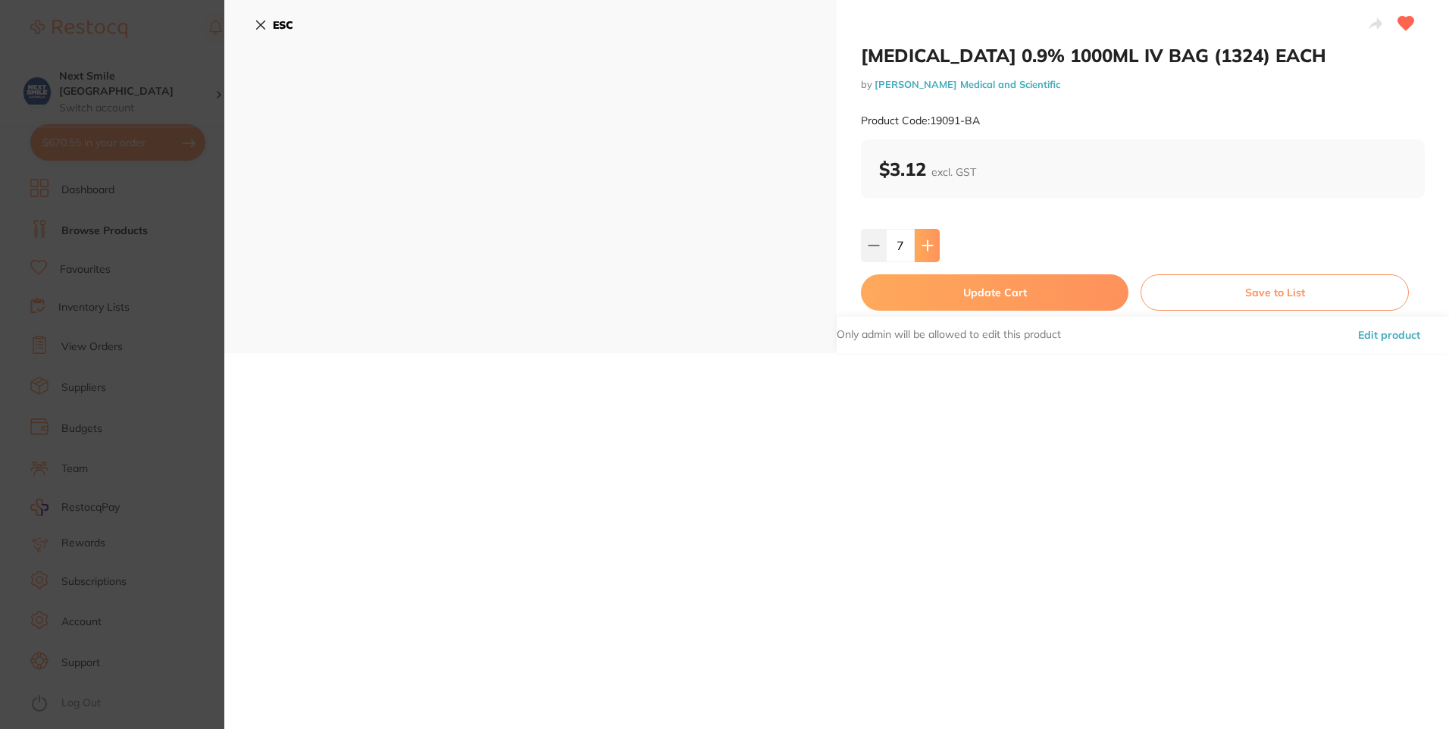
click at [928, 242] on icon at bounding box center [928, 245] width 12 height 12
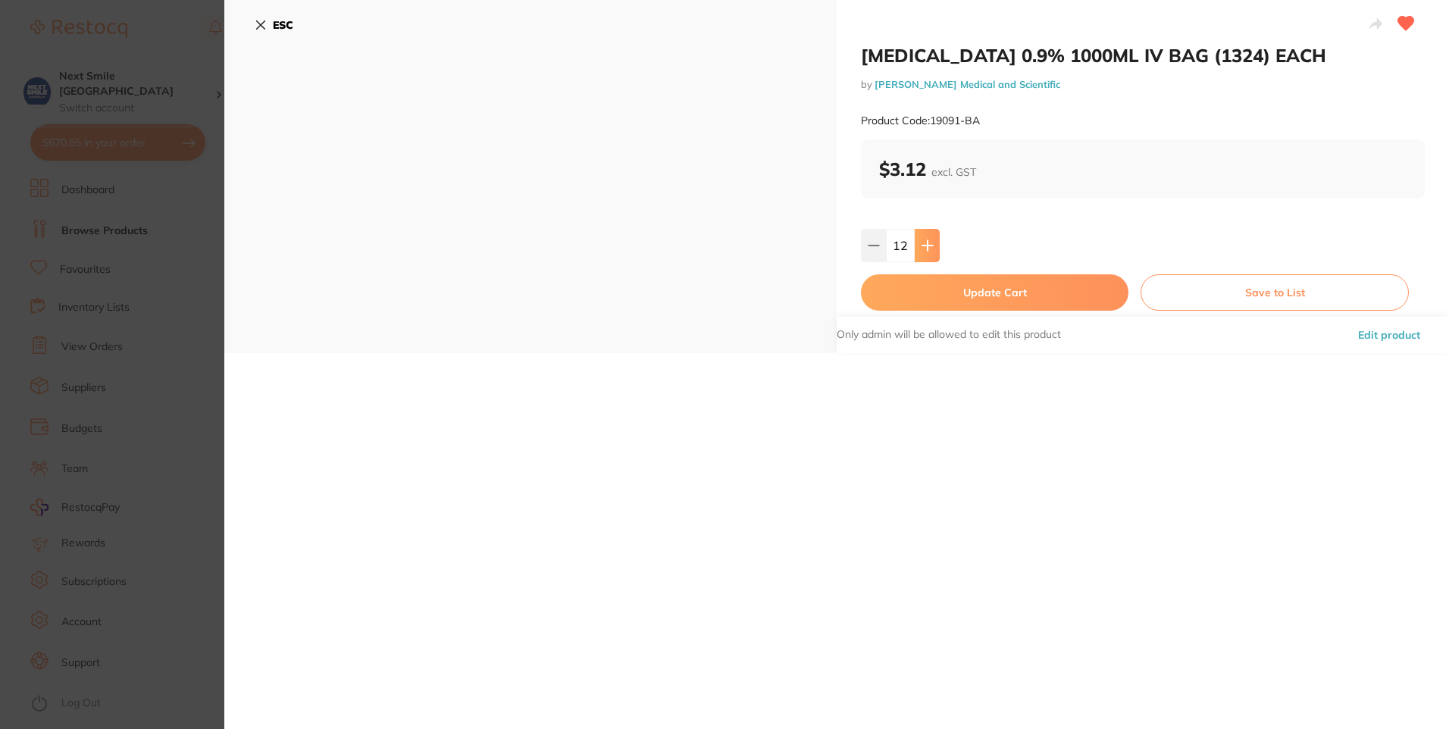
click at [928, 242] on icon at bounding box center [928, 245] width 12 height 12
click at [925, 246] on icon at bounding box center [927, 245] width 10 height 10
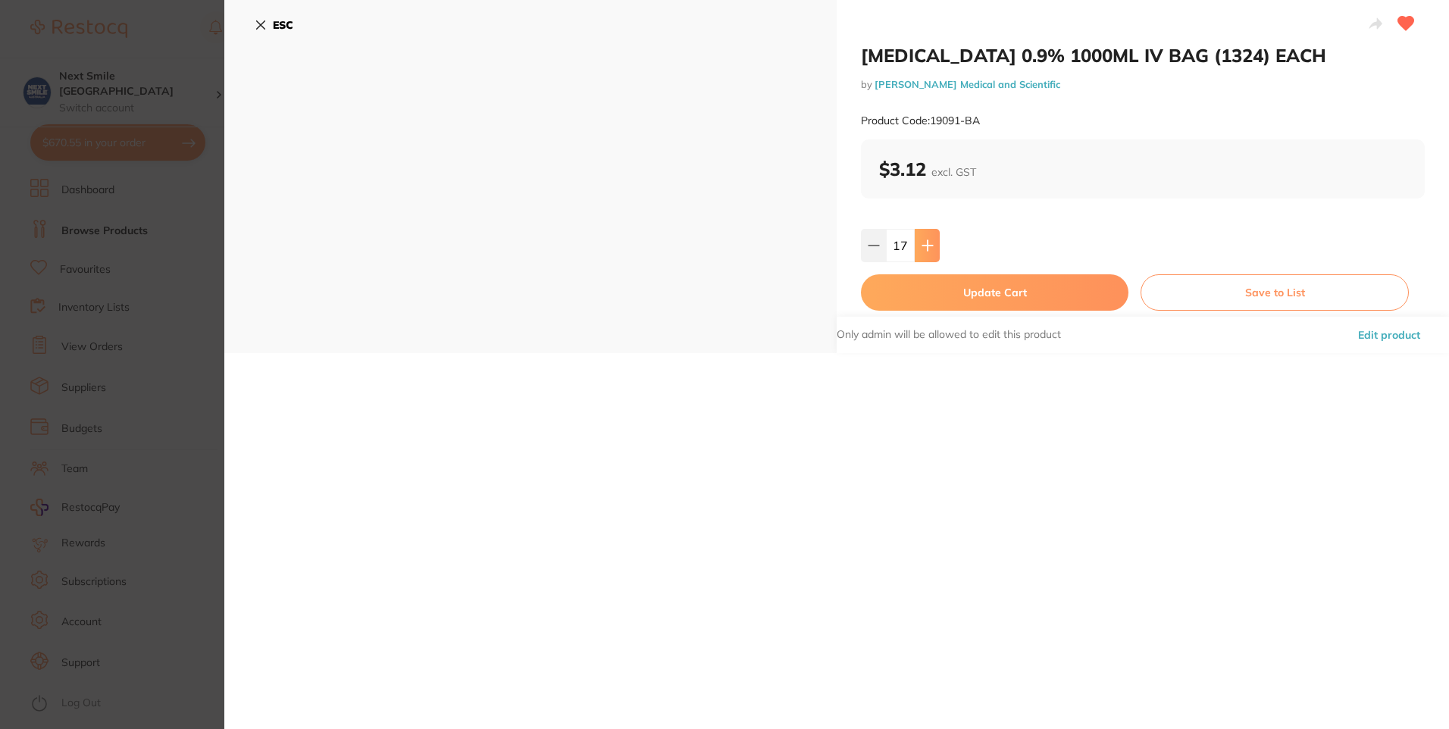
click at [925, 246] on icon at bounding box center [927, 245] width 10 height 10
type input "20"
click at [938, 289] on button "Update Cart" at bounding box center [995, 292] width 268 height 36
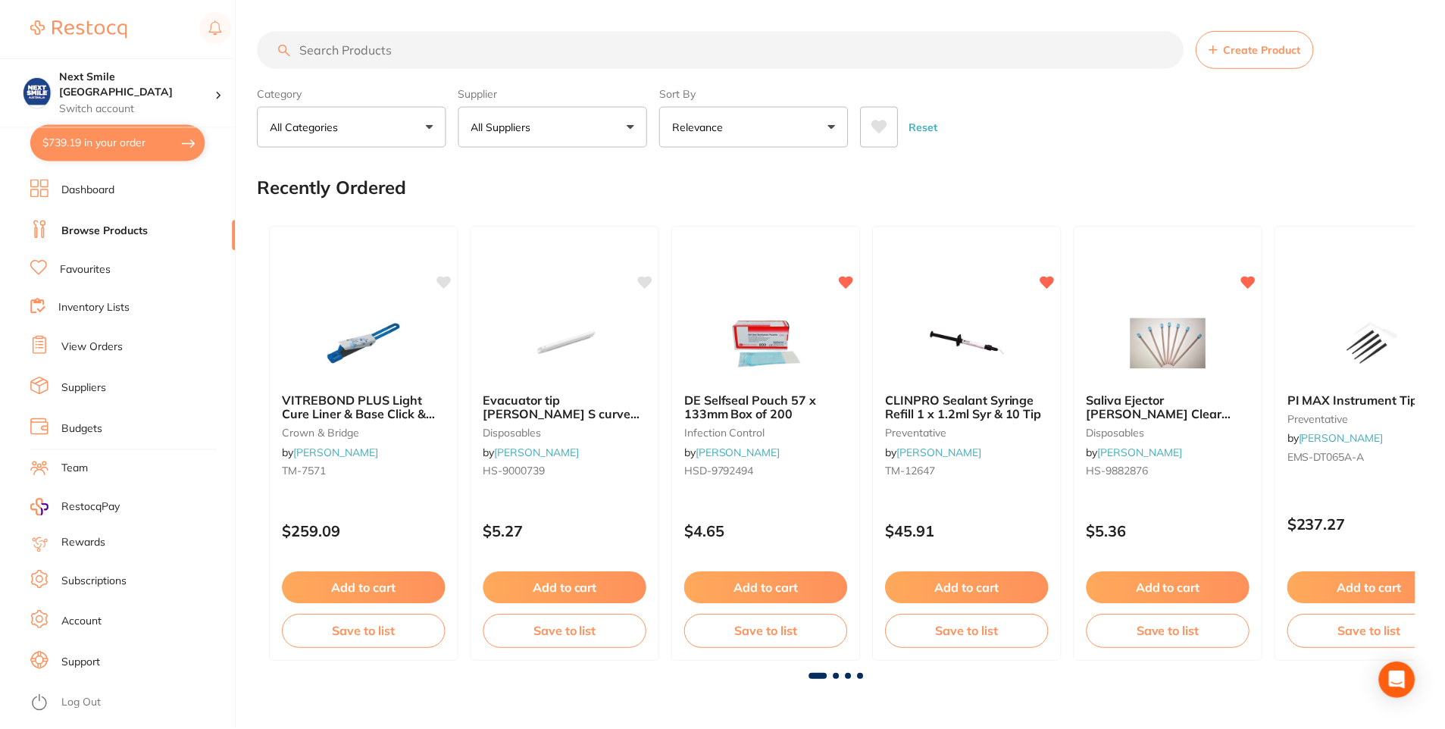
scroll to position [531, 0]
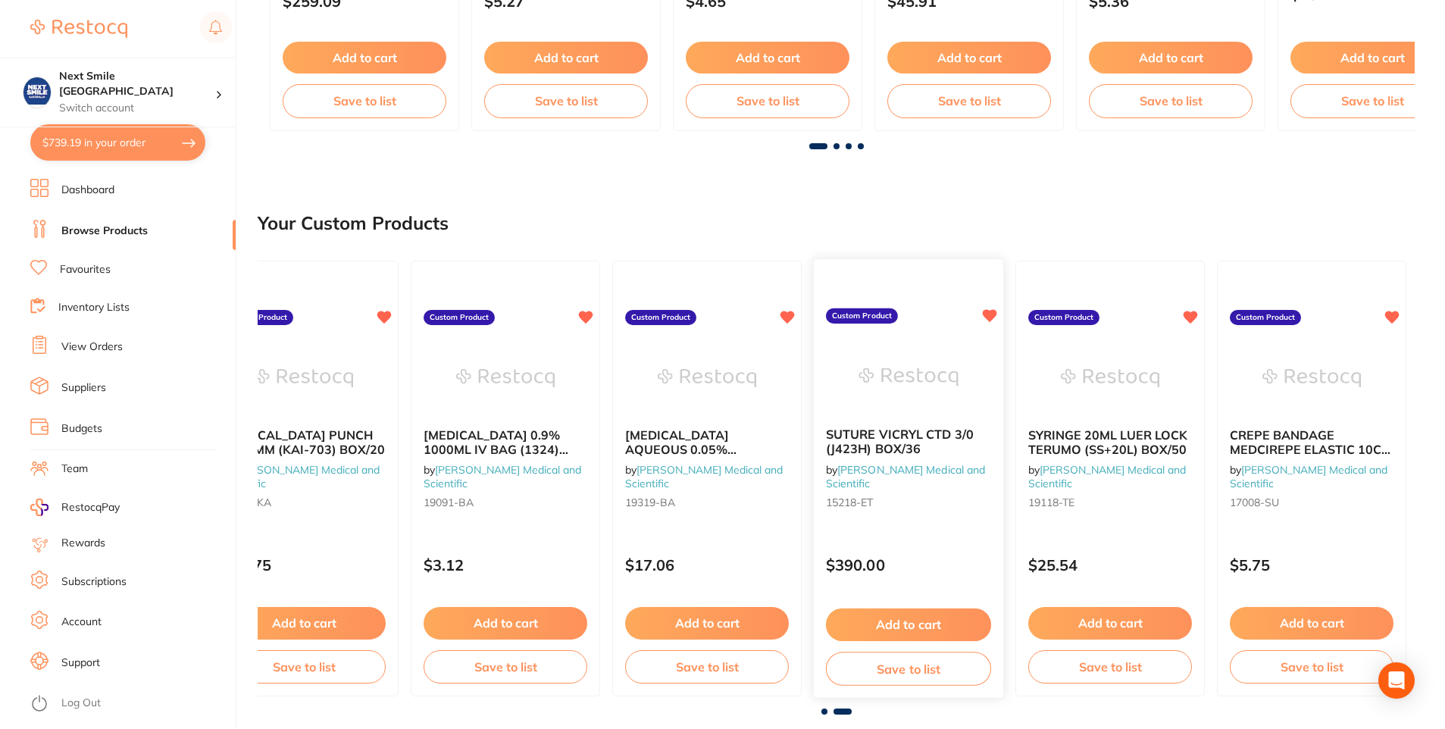
click at [923, 622] on button "Add to cart" at bounding box center [908, 625] width 165 height 33
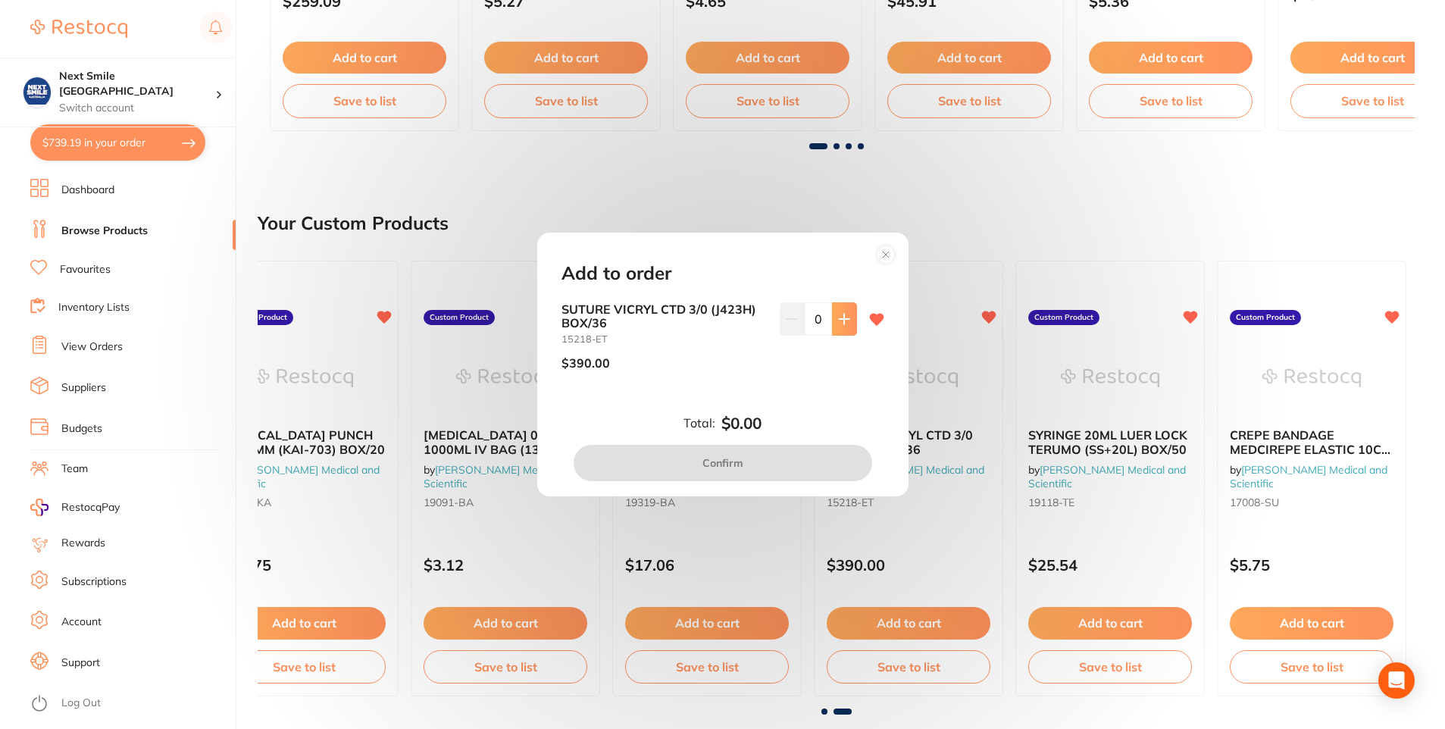
click at [841, 325] on icon at bounding box center [844, 319] width 12 height 12
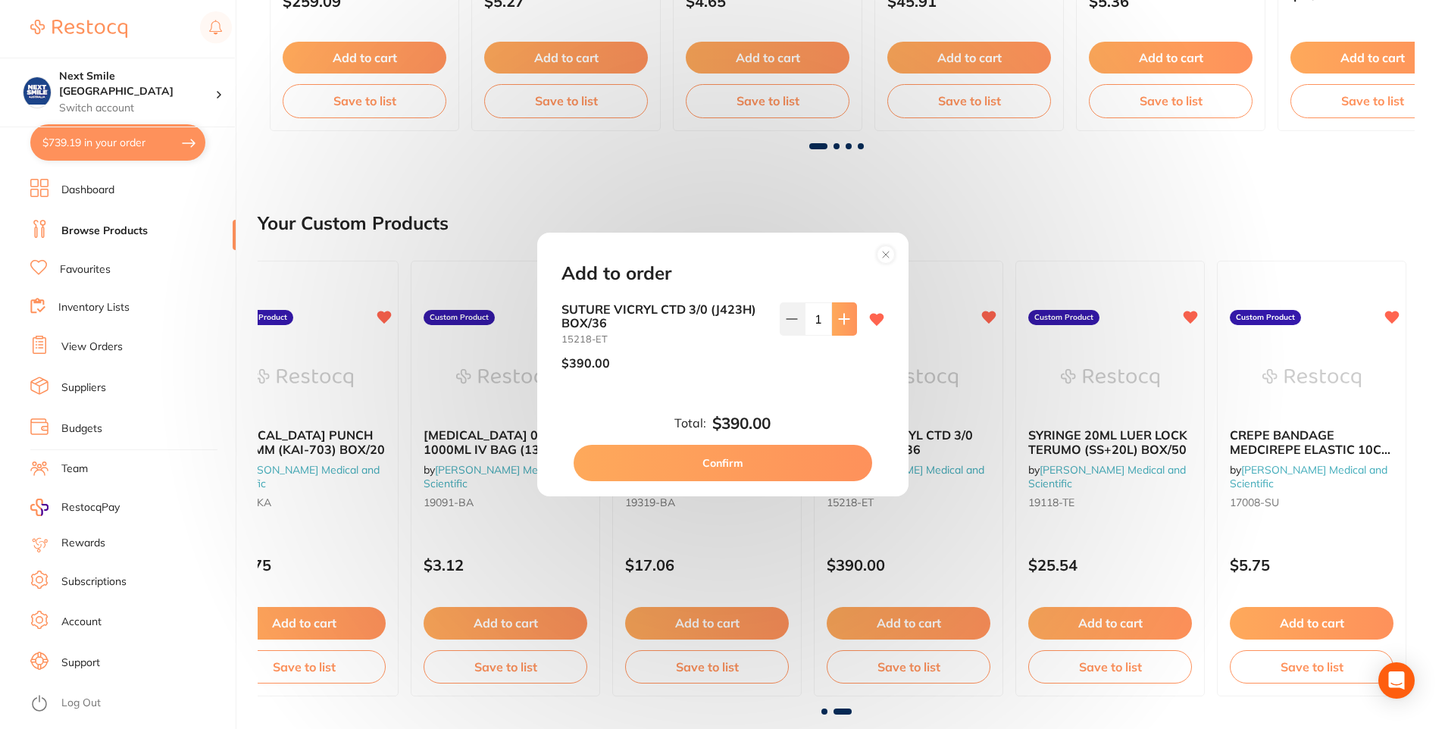
click at [841, 325] on icon at bounding box center [844, 319] width 12 height 12
type input "2"
click at [794, 465] on button "Confirm" at bounding box center [723, 463] width 299 height 36
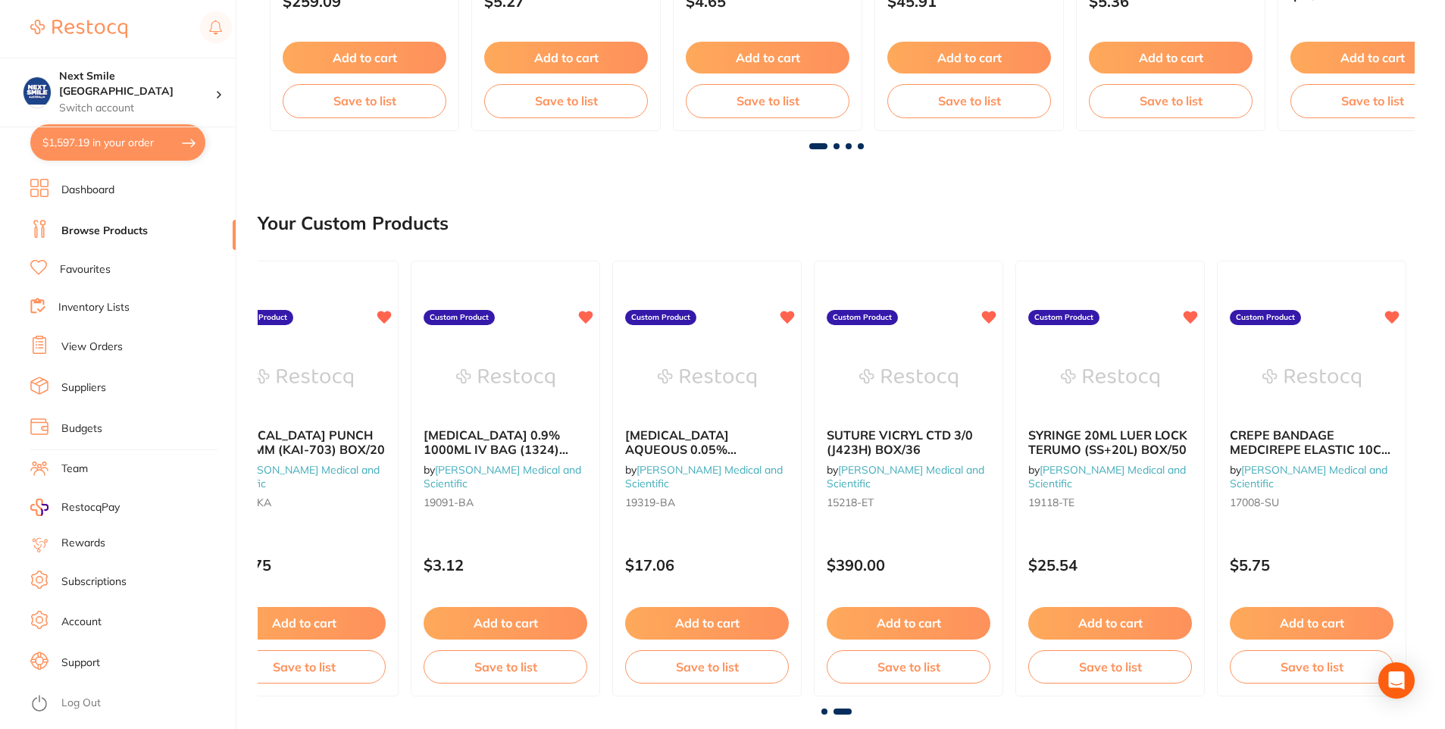
click at [837, 707] on span at bounding box center [843, 712] width 18 height 6
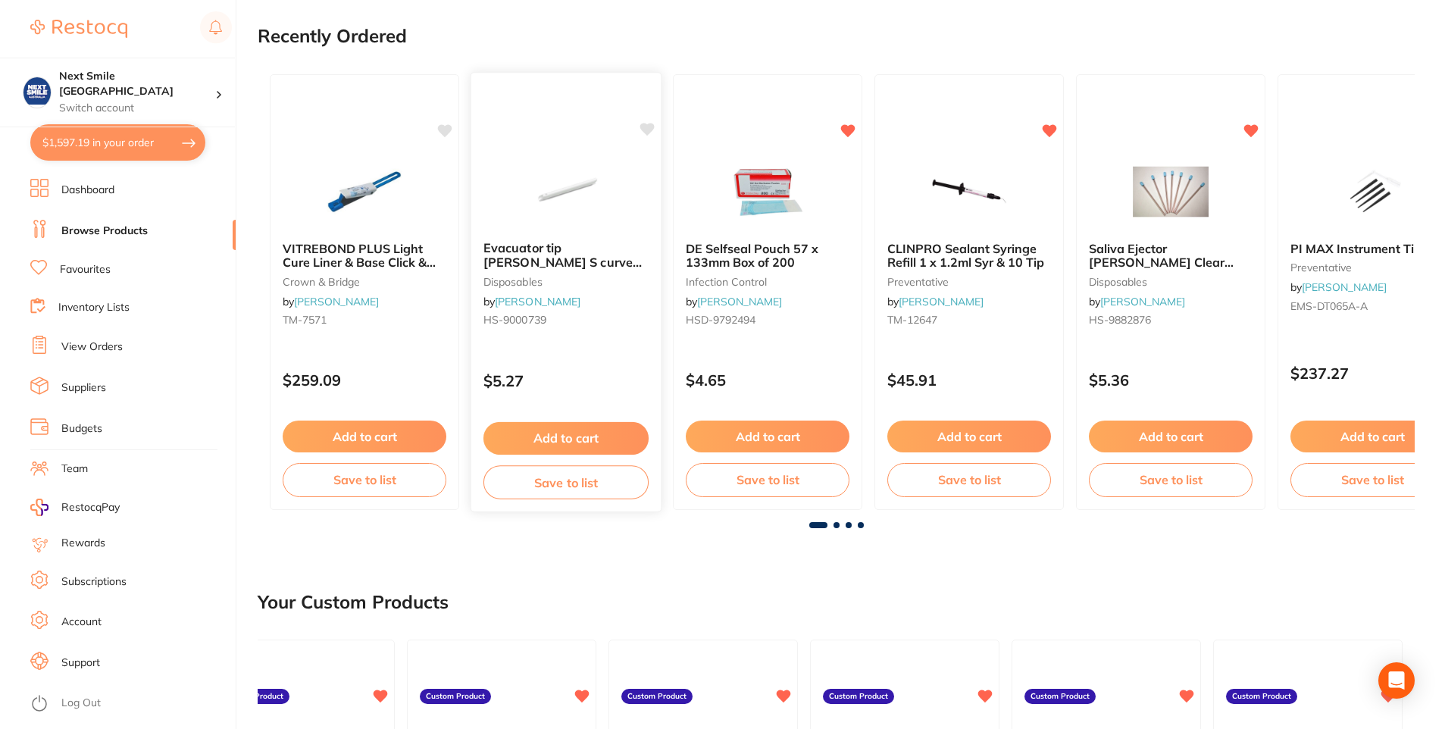
scroll to position [0, 0]
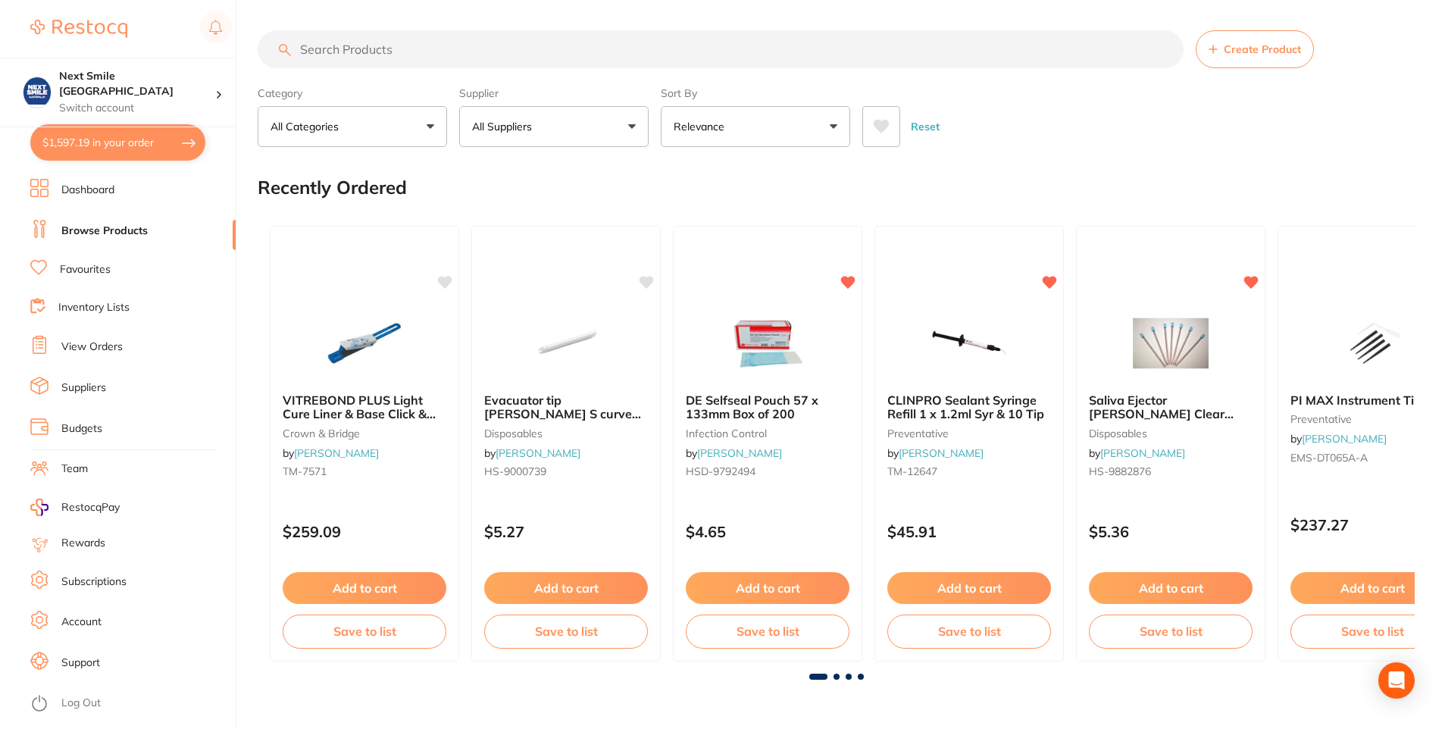
click at [637, 124] on button "All Suppliers" at bounding box center [553, 126] width 189 height 41
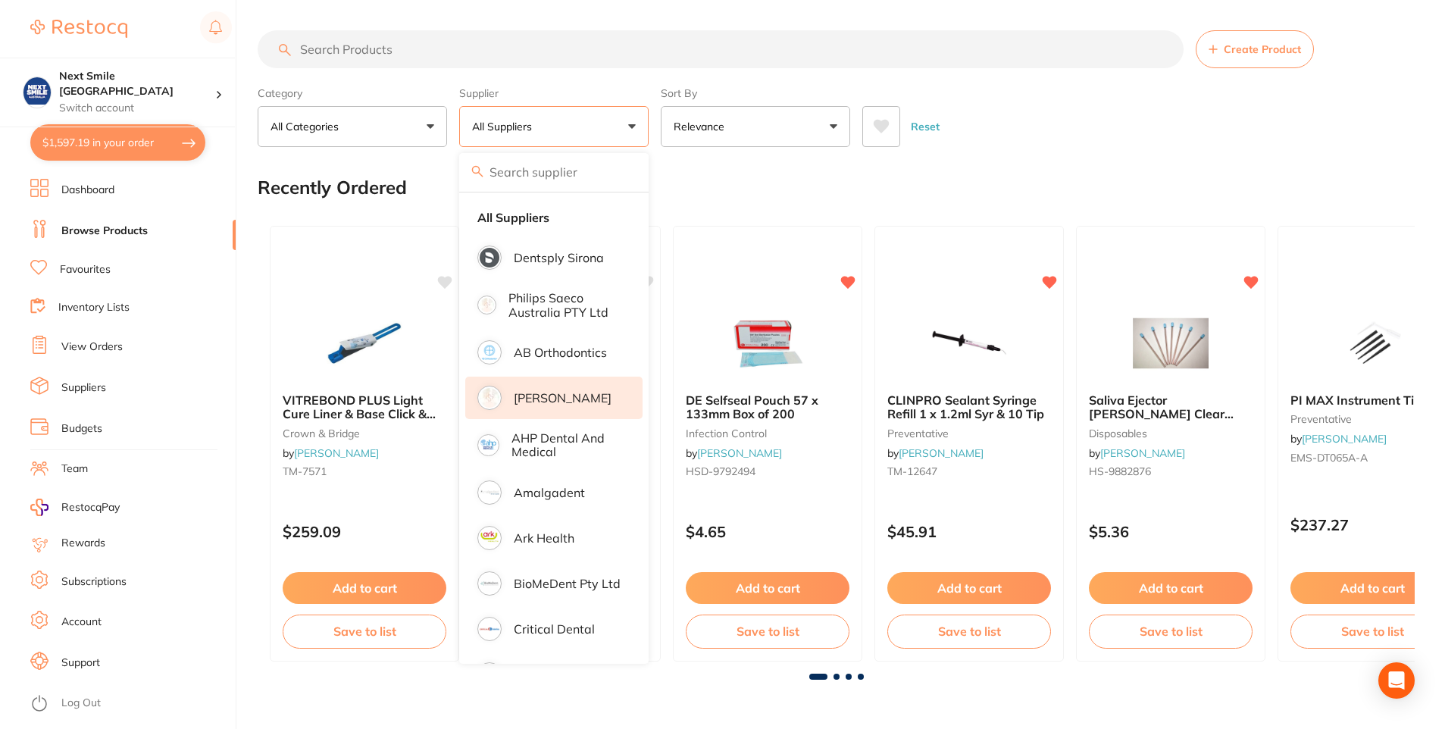
click at [562, 392] on p "[PERSON_NAME]" at bounding box center [563, 398] width 98 height 14
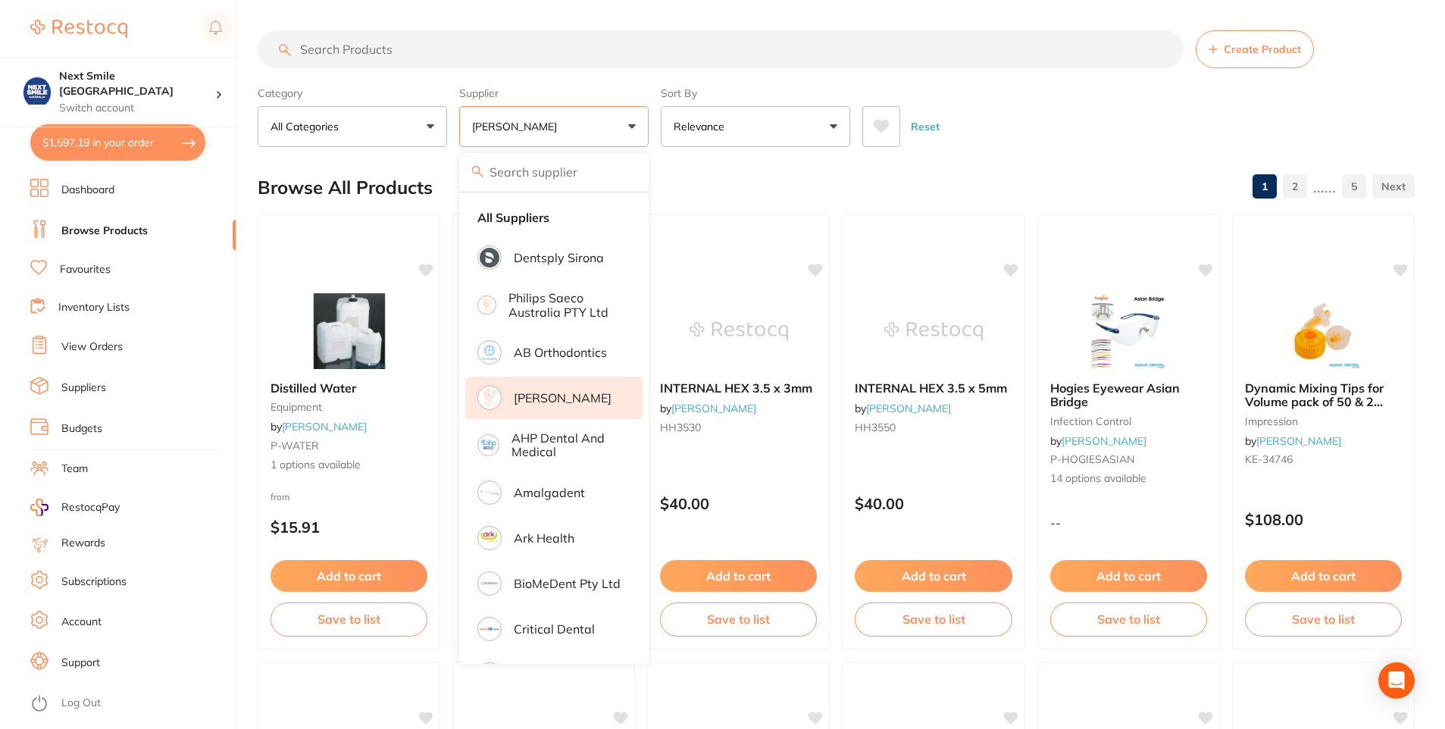
click at [900, 117] on button at bounding box center [881, 126] width 38 height 41
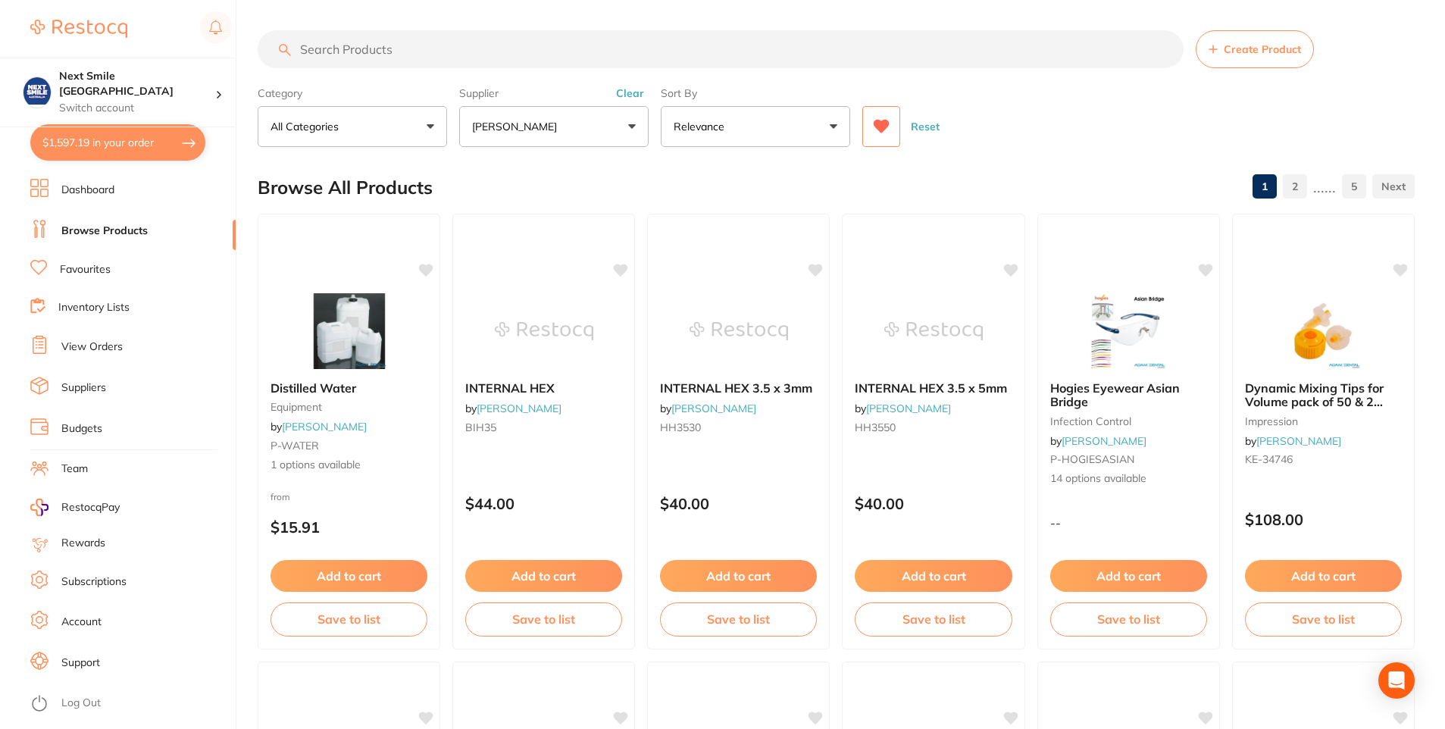
click at [885, 121] on icon at bounding box center [882, 127] width 16 height 14
click at [635, 133] on button "[PERSON_NAME]" at bounding box center [553, 126] width 189 height 41
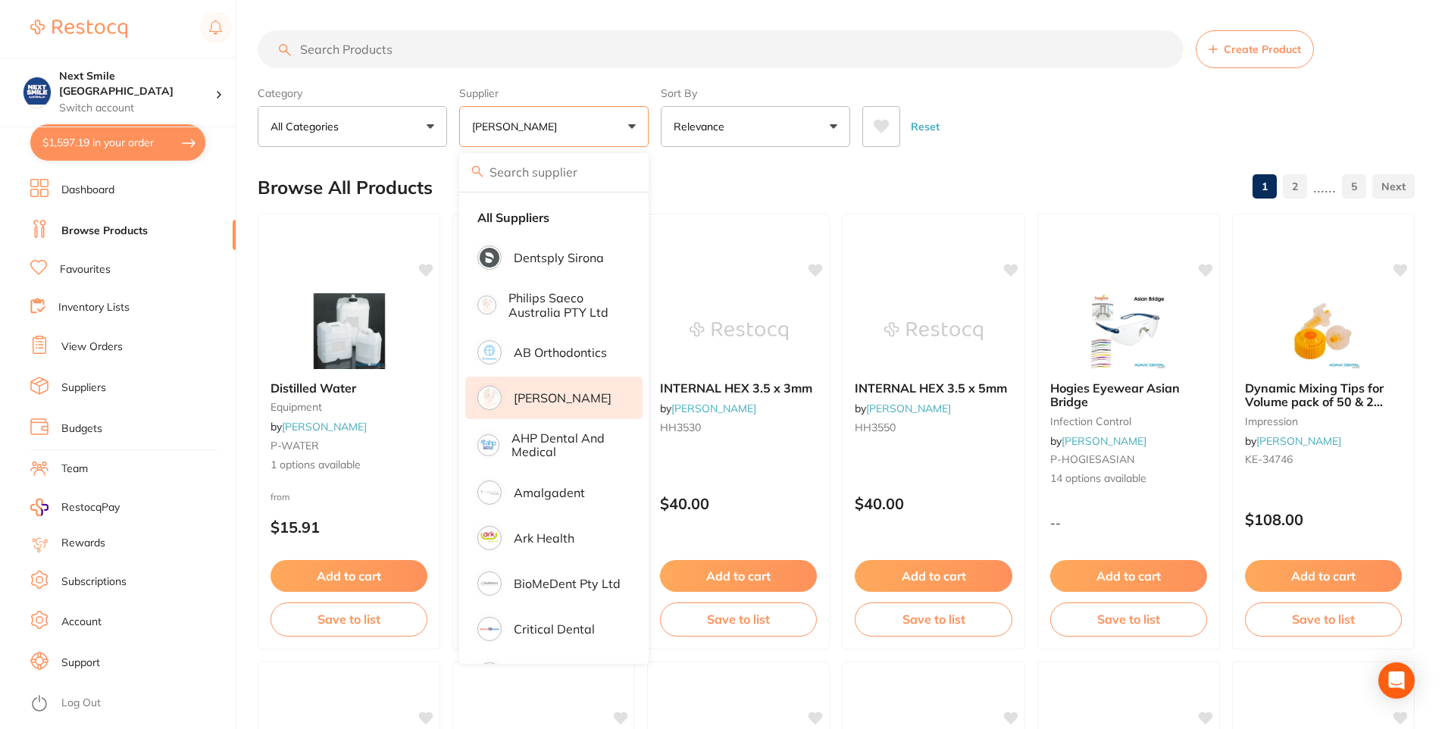
click at [528, 408] on li "[PERSON_NAME]" at bounding box center [553, 398] width 177 height 42
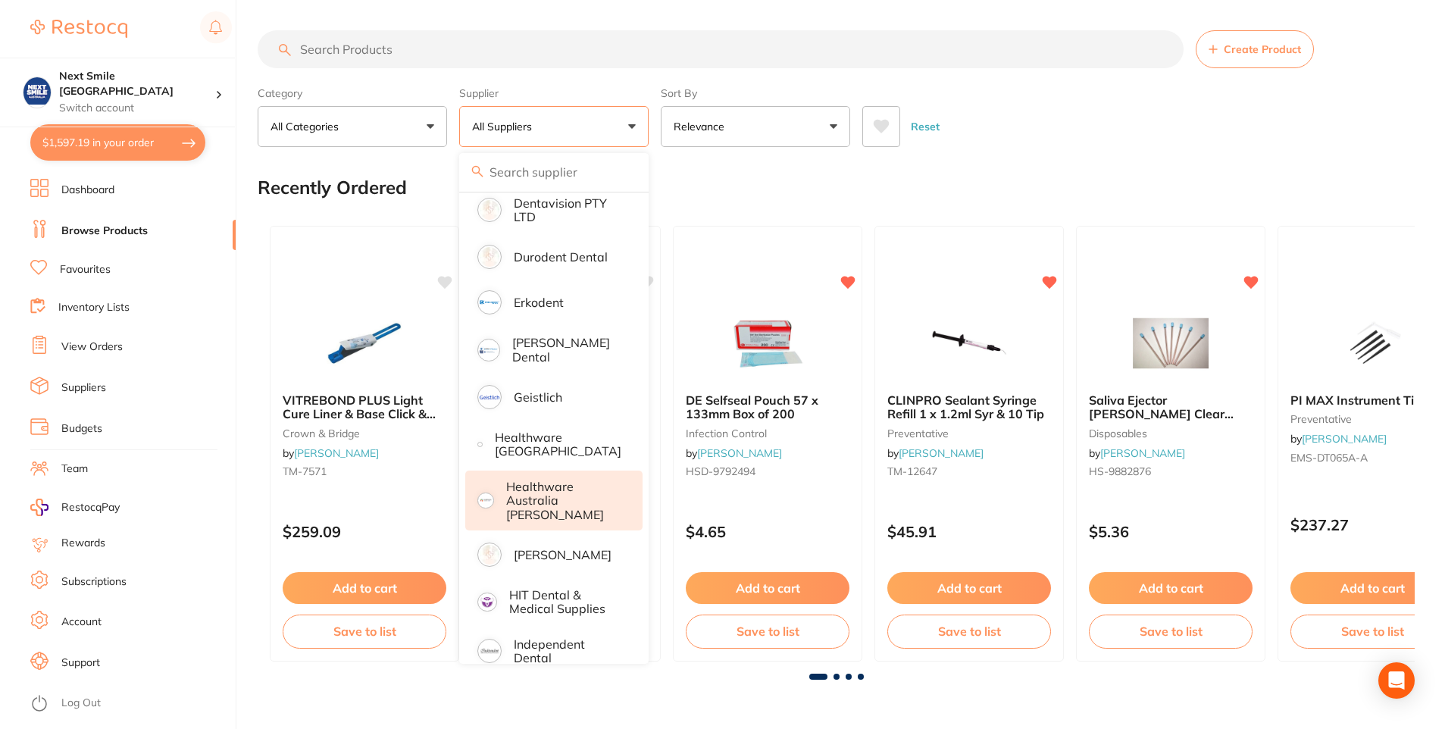
scroll to position [682, 0]
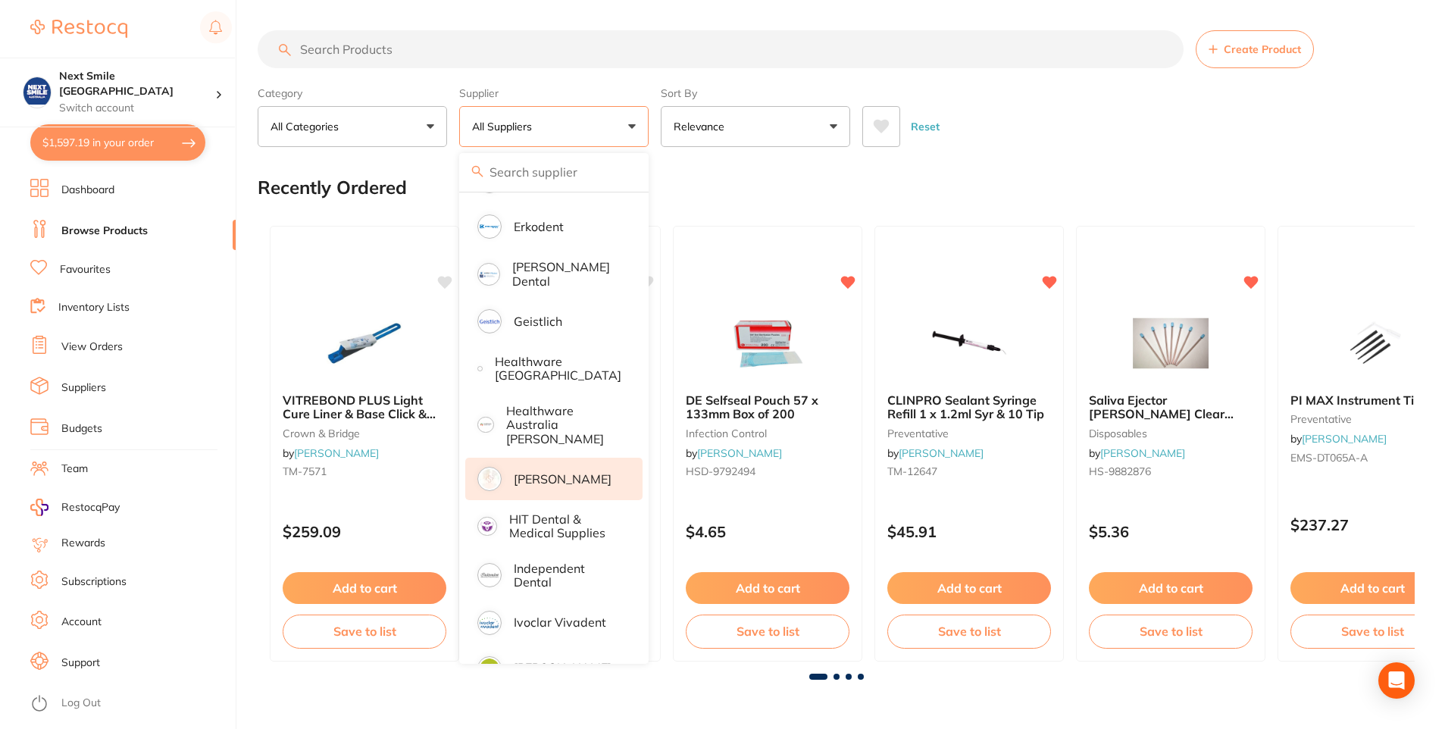
click at [528, 472] on p "[PERSON_NAME]" at bounding box center [563, 479] width 98 height 14
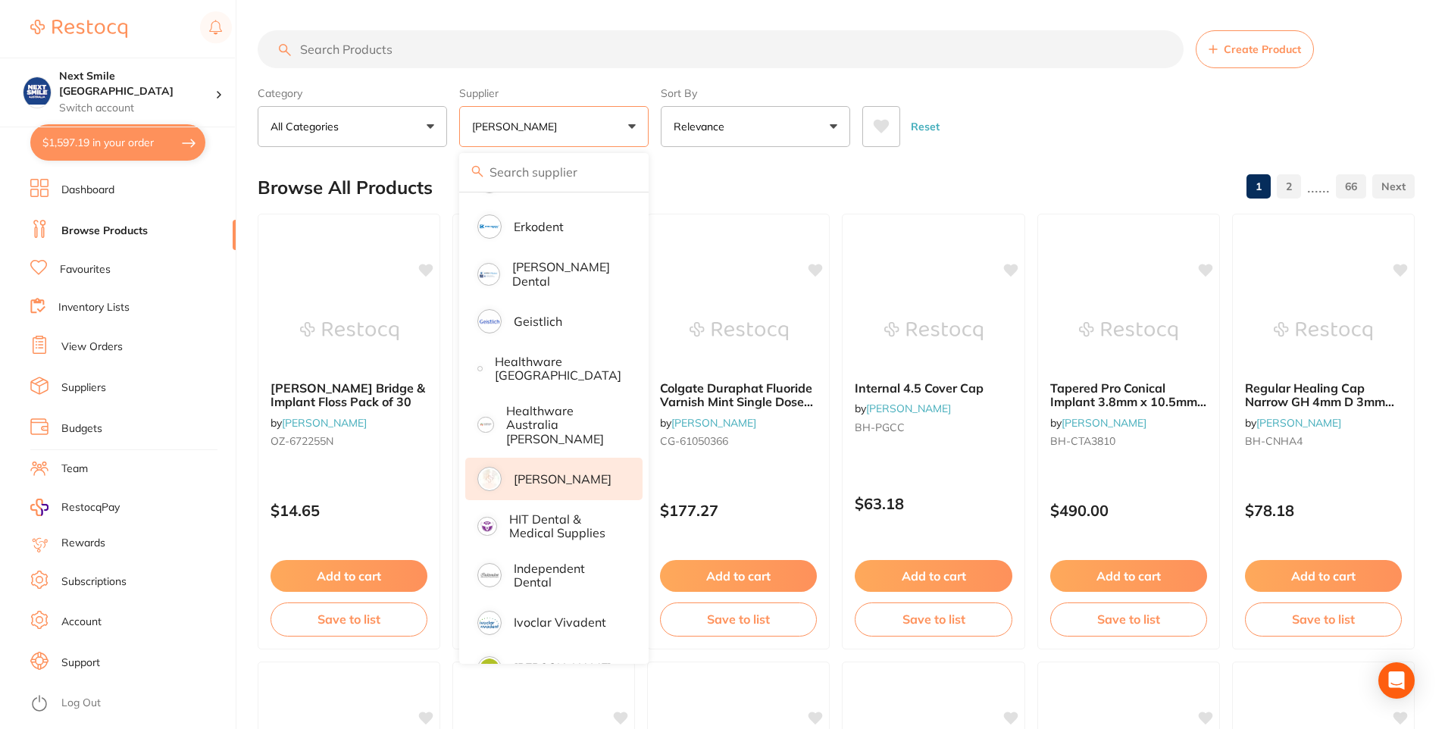
click at [846, 166] on div "Browse All Products 1 2 ...... 66" at bounding box center [836, 187] width 1157 height 51
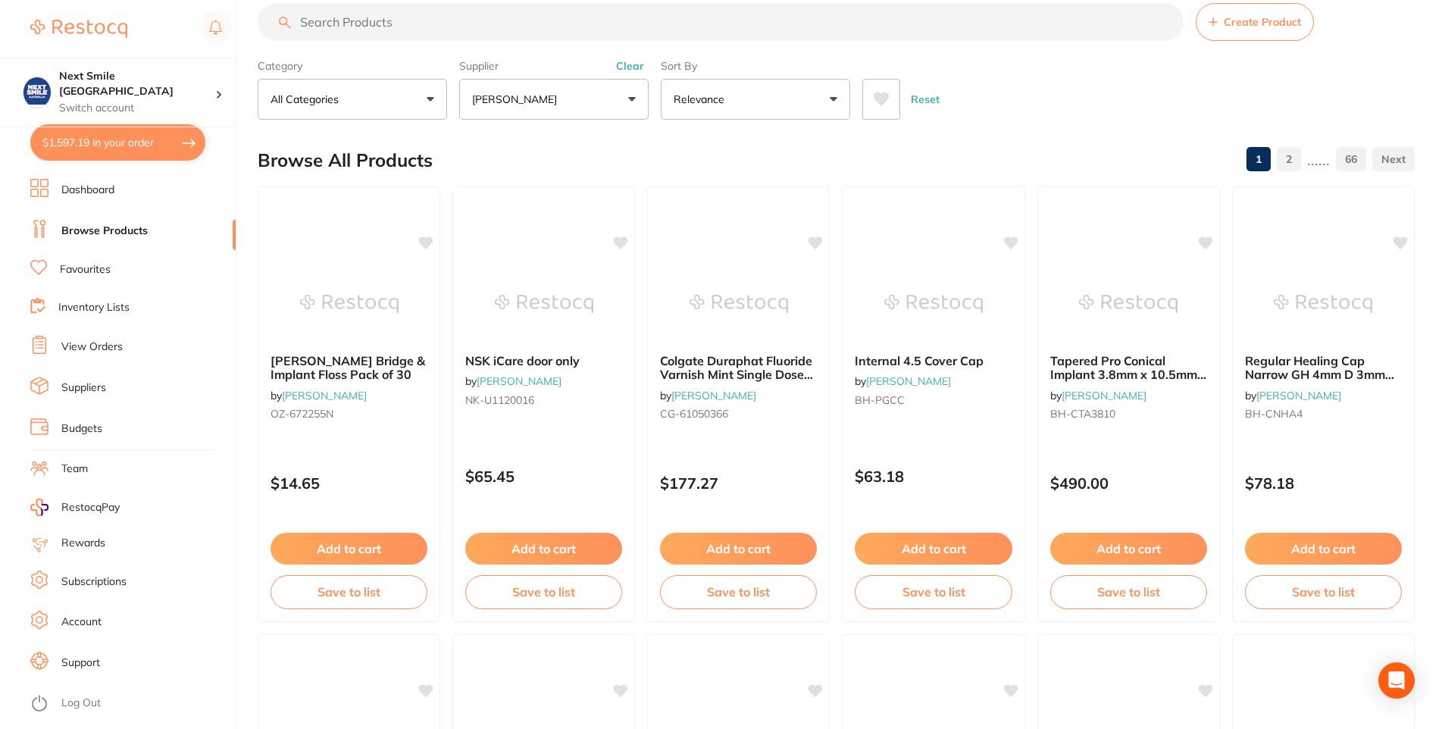
scroll to position [0, 0]
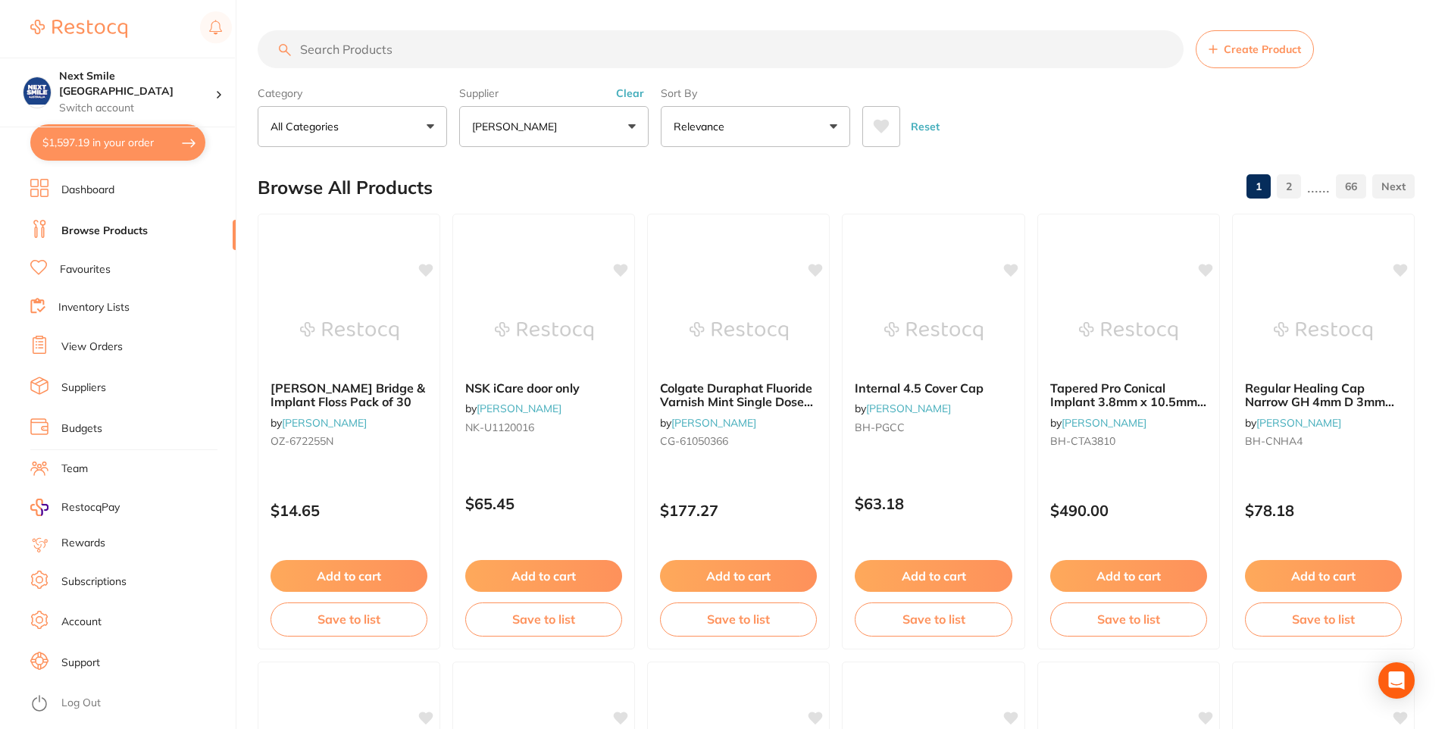
click at [876, 133] on icon at bounding box center [881, 126] width 17 height 15
drag, startPoint x: 876, startPoint y: 133, endPoint x: 684, endPoint y: 199, distance: 203.5
click at [684, 199] on div "Browse All Products 1 2 ...... 66" at bounding box center [836, 187] width 1157 height 51
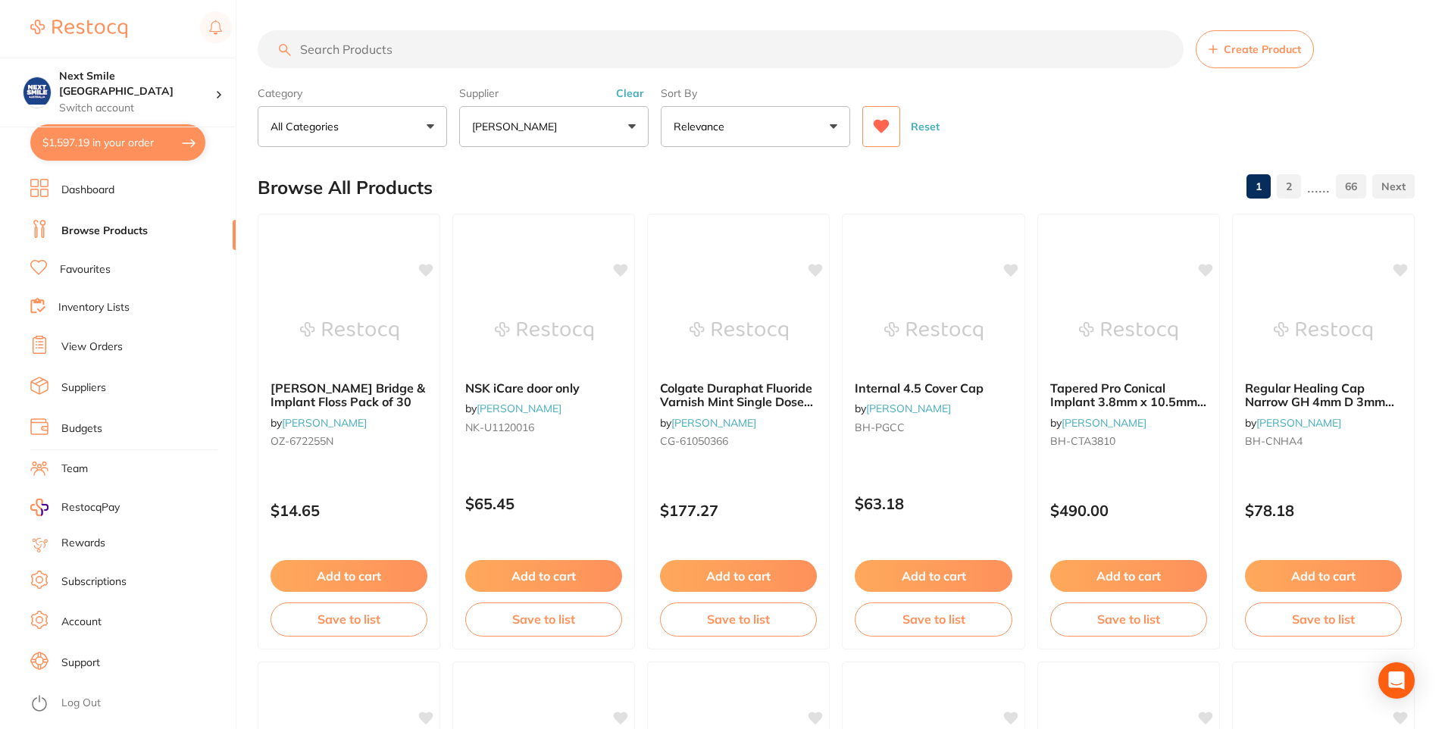
click at [869, 129] on button at bounding box center [881, 126] width 38 height 41
click at [628, 136] on button "[PERSON_NAME]" at bounding box center [553, 126] width 189 height 41
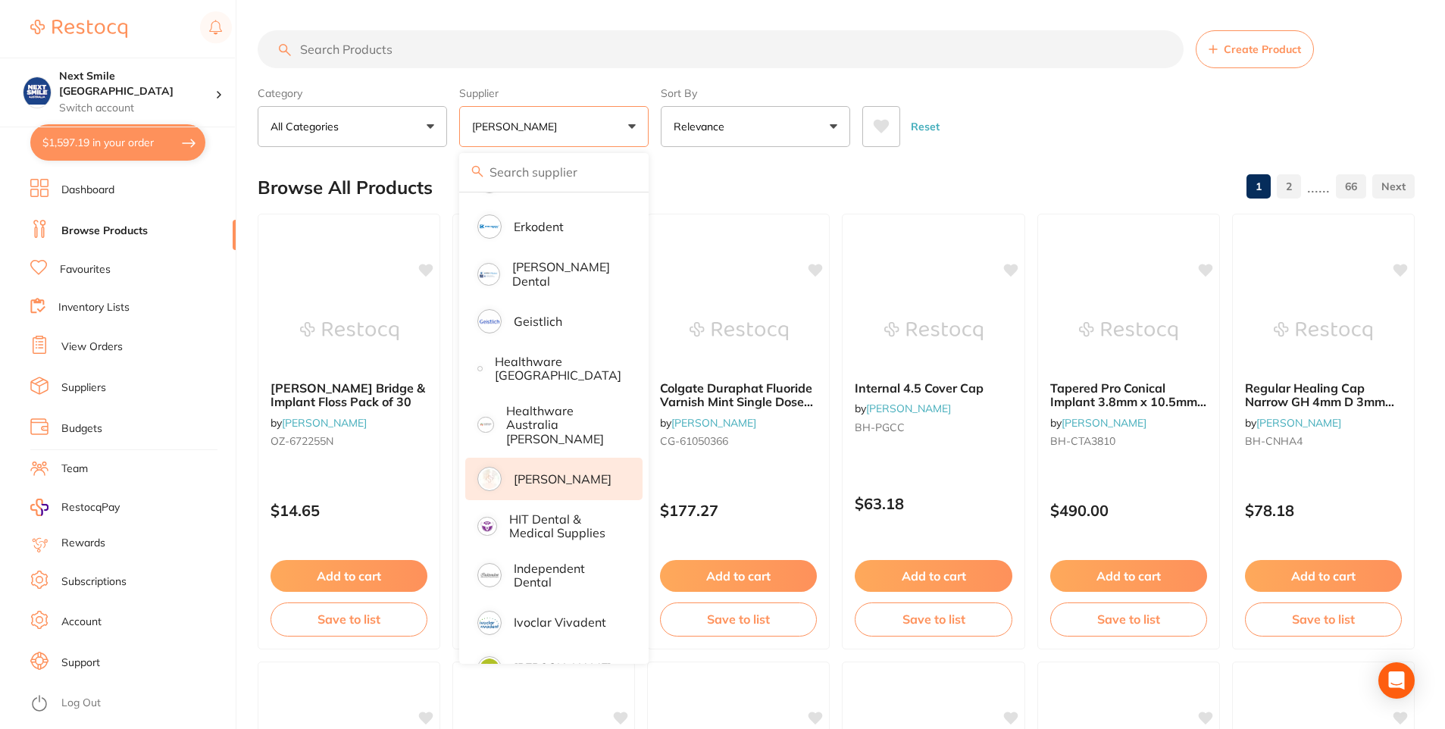
click at [729, 180] on div "Browse All Products 1 2 ...... 66" at bounding box center [836, 187] width 1157 height 51
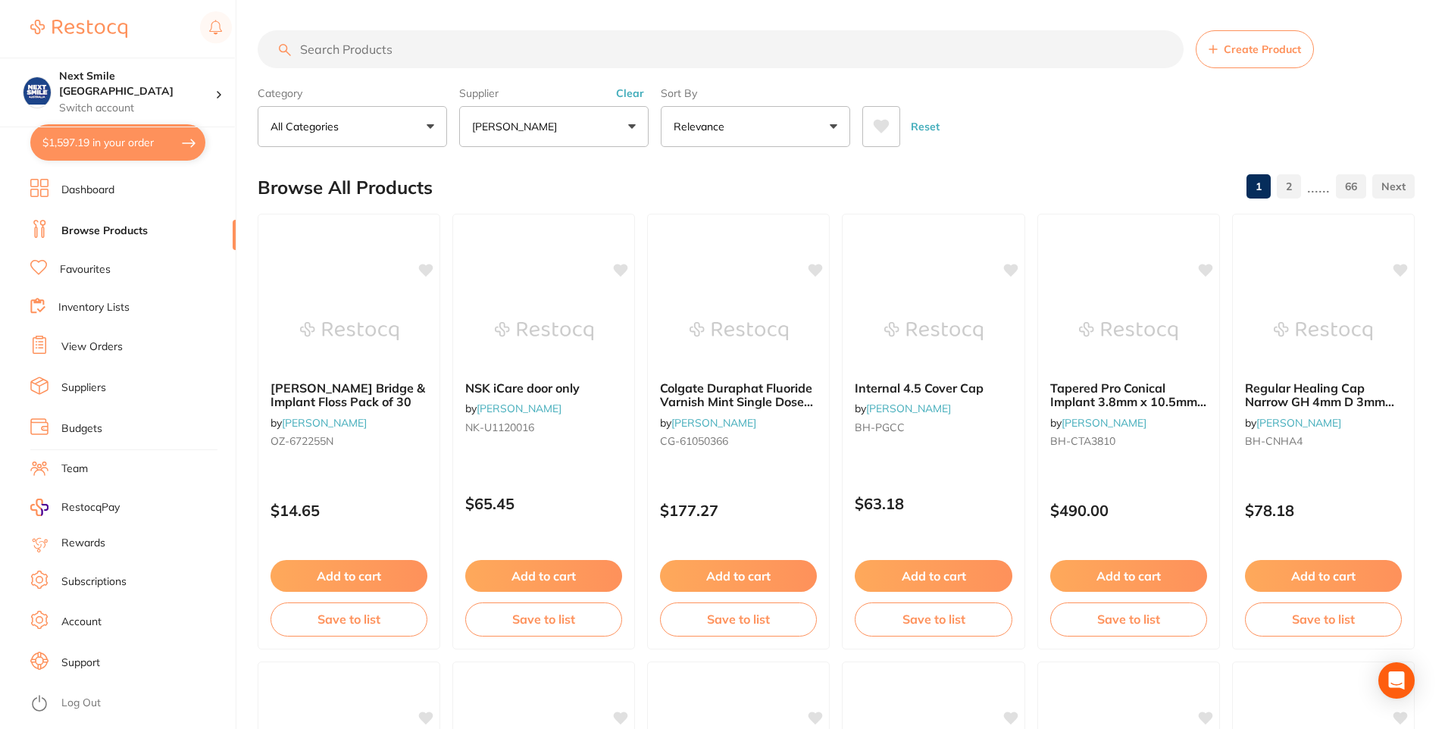
click at [869, 138] on button at bounding box center [881, 126] width 38 height 41
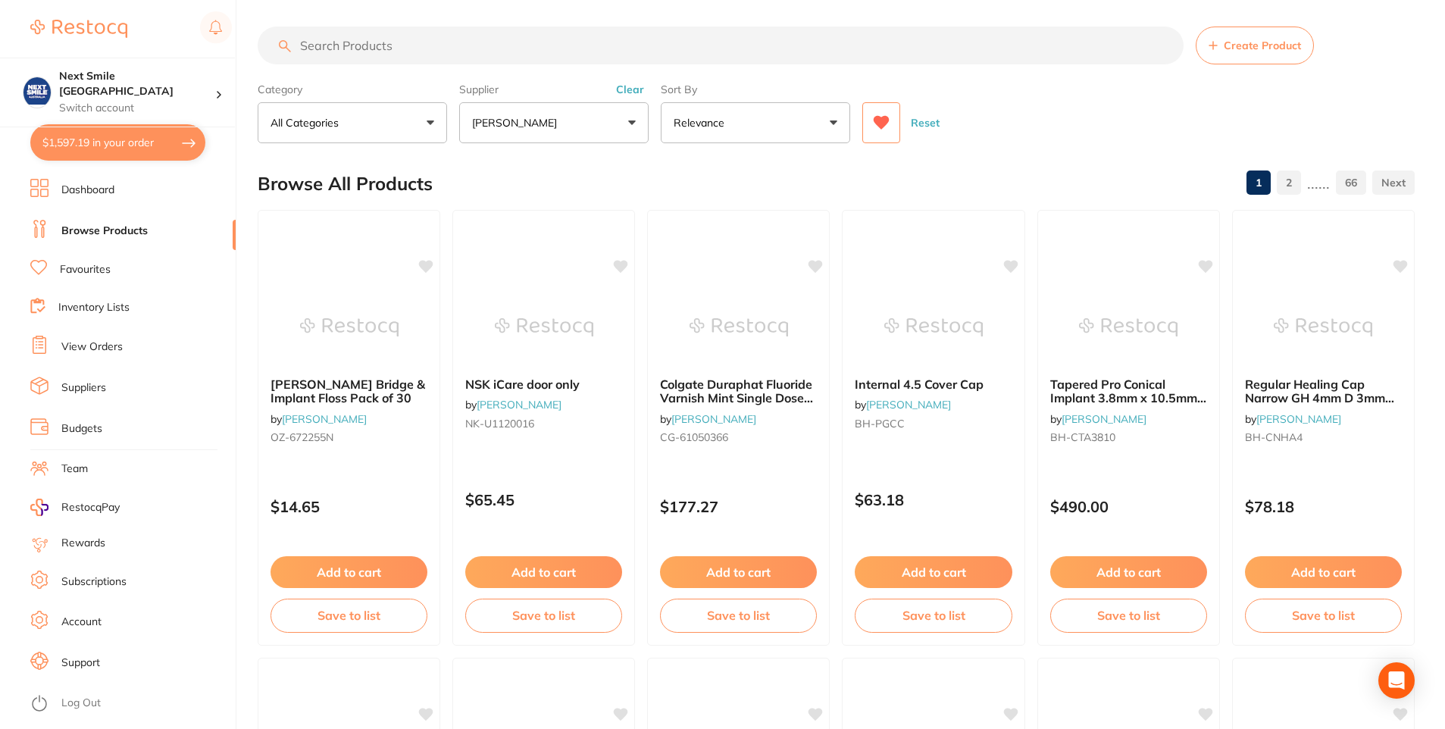
scroll to position [0, 0]
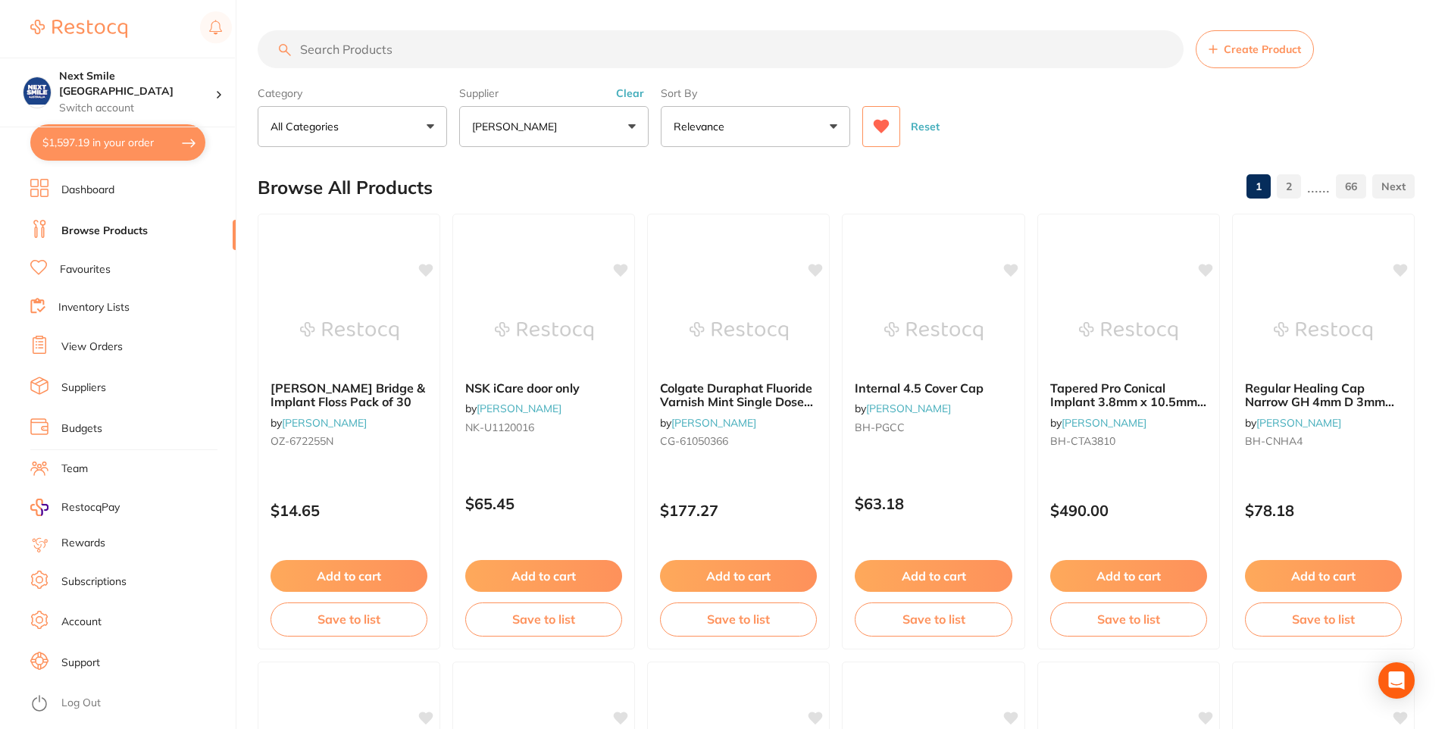
click at [889, 136] on button at bounding box center [881, 126] width 38 height 41
